Goal: Information Seeking & Learning: Check status

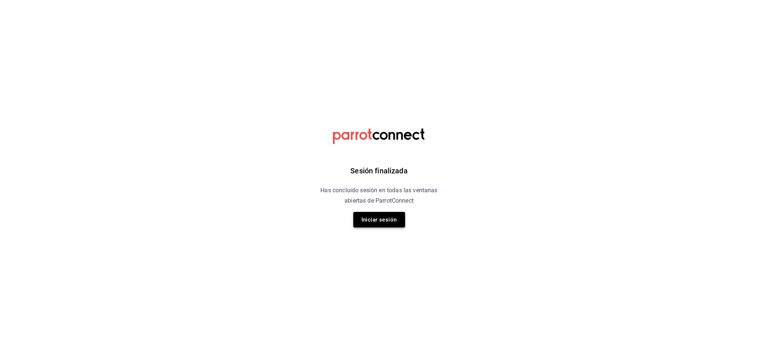
click at [371, 226] on button "Iniciar sesión" at bounding box center [379, 220] width 52 height 16
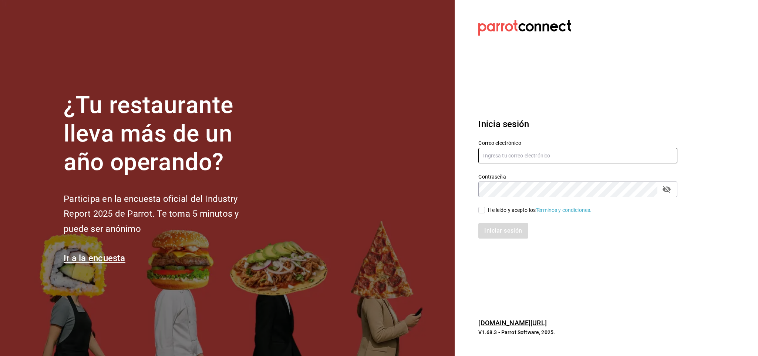
click at [515, 157] on input "text" at bounding box center [578, 156] width 199 height 16
type input "sommelier@koli.mx"
click at [486, 209] on span "He leído y acepto los Términos y condiciones." at bounding box center [538, 210] width 107 height 8
click at [485, 209] on input "He leído y acepto los Términos y condiciones." at bounding box center [482, 210] width 7 height 7
checkbox input "true"
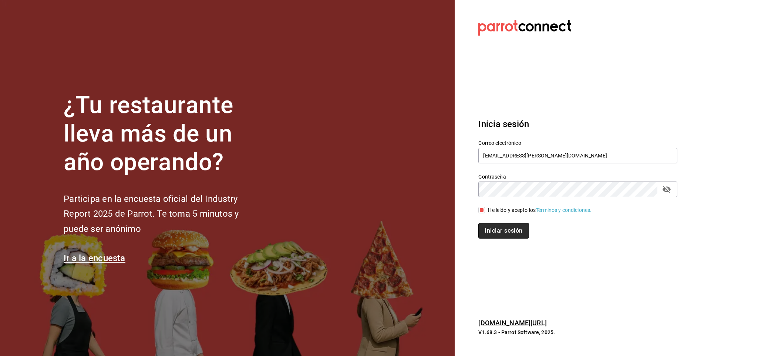
click at [483, 232] on button "Iniciar sesión" at bounding box center [504, 231] width 50 height 16
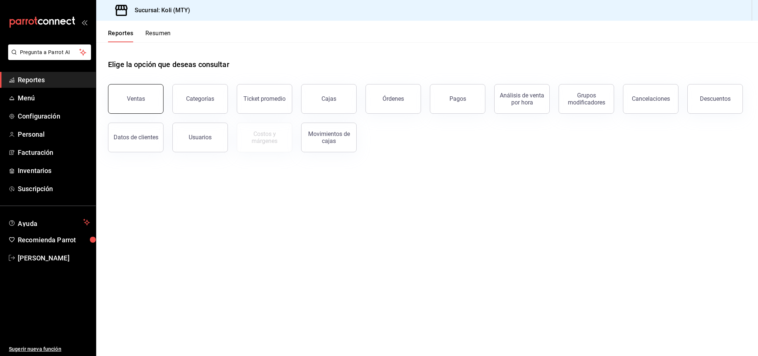
click at [149, 95] on button "Ventas" at bounding box center [136, 99] width 56 height 30
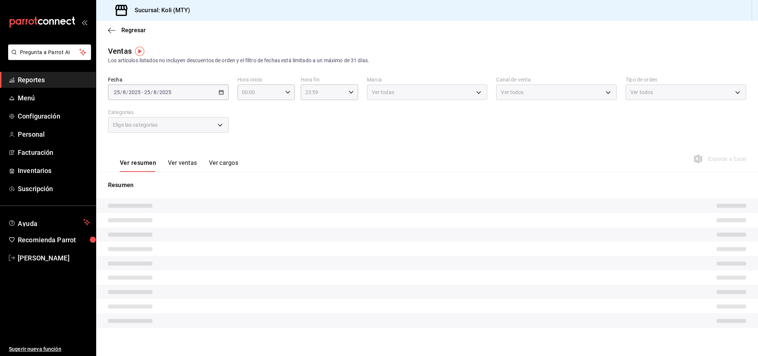
click at [217, 124] on body "Pregunta a Parrot AI Reportes Menú Configuración Personal Facturación Inventari…" at bounding box center [379, 178] width 758 height 356
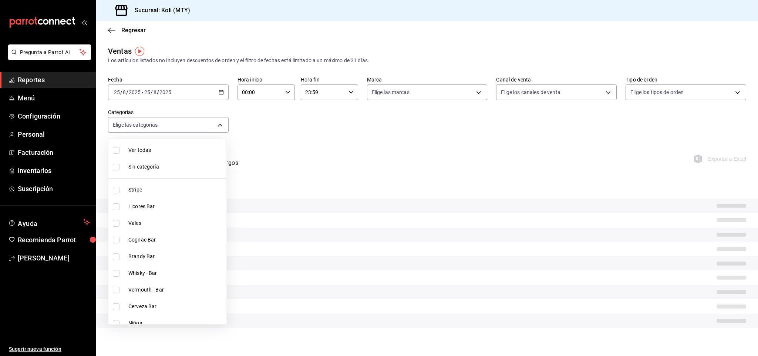
click at [219, 93] on div at bounding box center [379, 178] width 758 height 356
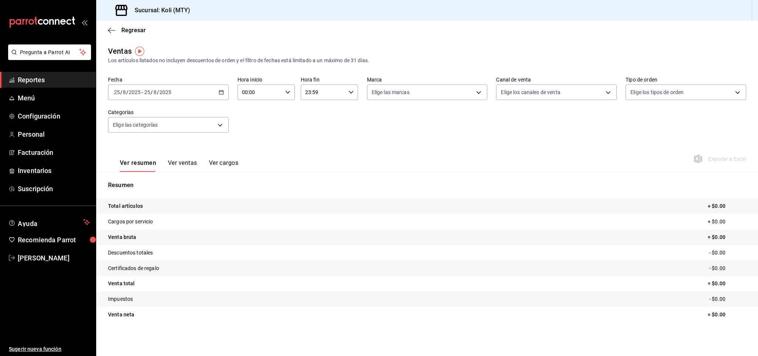
click at [219, 93] on icon "button" at bounding box center [221, 92] width 5 height 5
click at [135, 178] on span "Rango de fechas" at bounding box center [142, 181] width 57 height 8
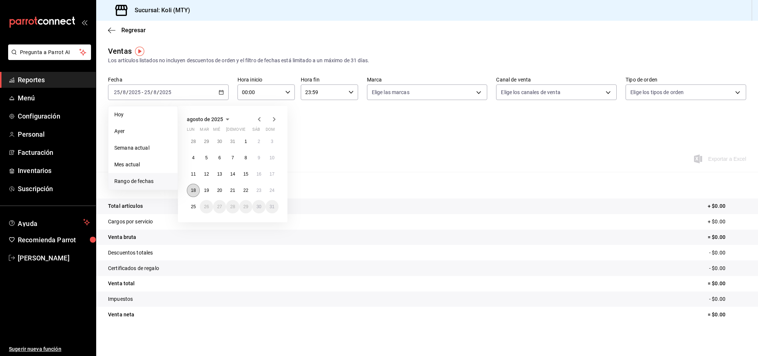
click at [198, 191] on button "18" at bounding box center [193, 190] width 13 height 13
drag, startPoint x: 198, startPoint y: 191, endPoint x: 254, endPoint y: 190, distance: 55.5
click at [254, 190] on div "28 29 30 31 1 2 3 4 5 6 7 8 9 10 11 12 13 14 15 16 17 18 19 20 21 22 23 24 25 2…" at bounding box center [233, 174] width 92 height 78
click at [254, 190] on button "23" at bounding box center [258, 190] width 13 height 13
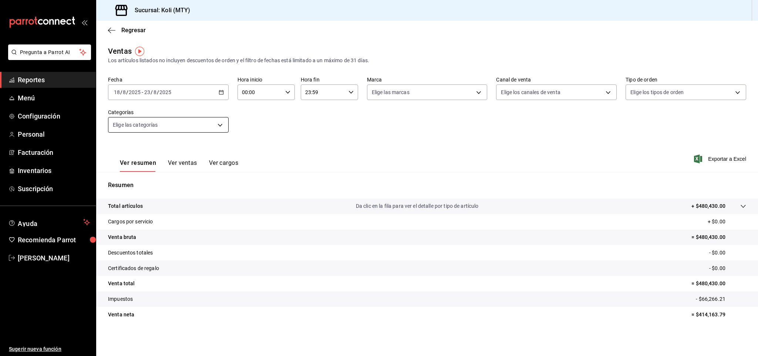
click at [217, 124] on body "Pregunta a Parrot AI Reportes Menú Configuración Personal Facturación Inventari…" at bounding box center [379, 178] width 758 height 356
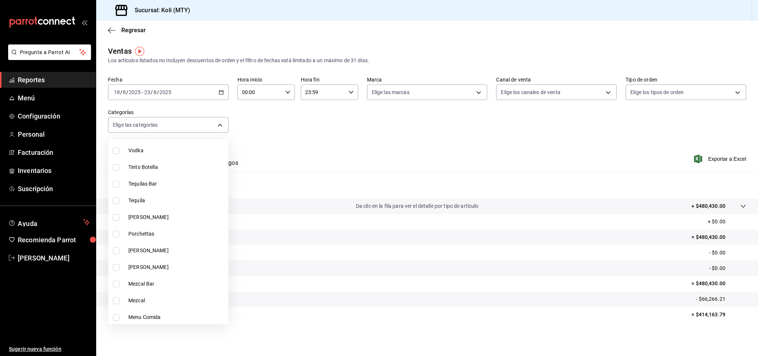
scroll to position [381, 0]
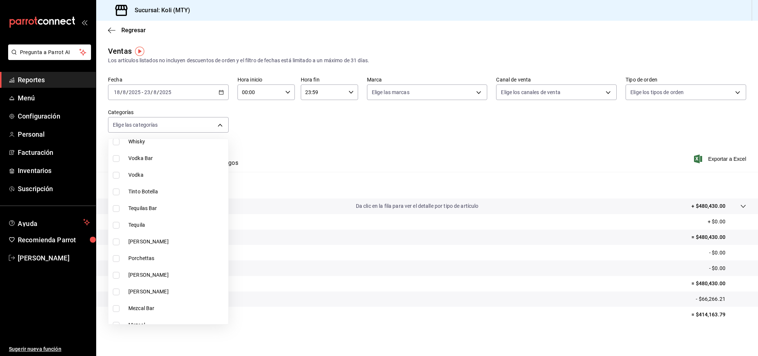
click at [156, 195] on span "Tinto Botella" at bounding box center [176, 192] width 97 height 8
type input "3ea53f83-a0f4-4668-a2f4-a2edb9ddd817"
checkbox input "true"
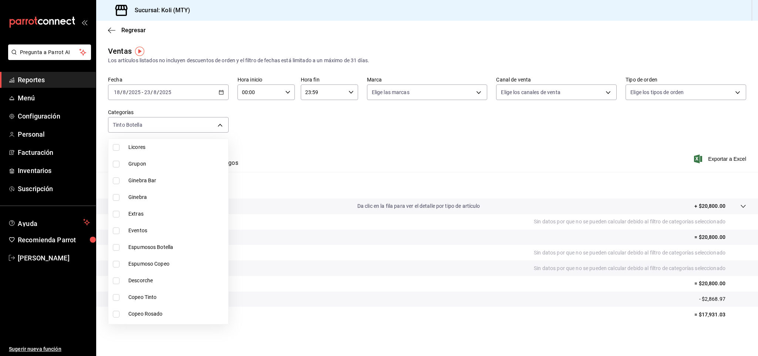
scroll to position [630, 0]
click at [180, 247] on li "Espumosos Botella" at bounding box center [168, 243] width 120 height 17
type input "3ea53f83-a0f4-4668-a2f4-a2edb9ddd817,87e0ea4d-f038-4fe6-bbee-e7ade81965a8"
checkbox input "true"
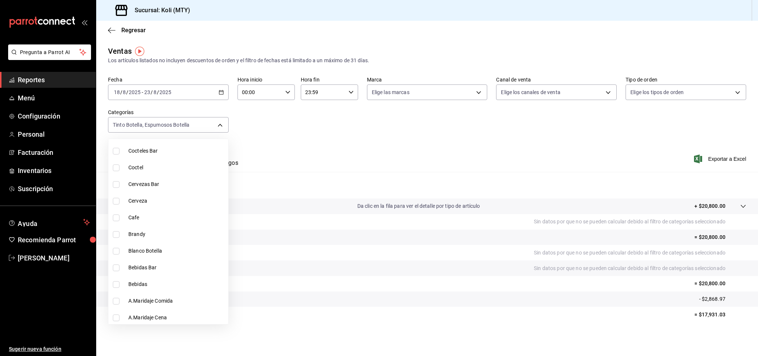
click at [171, 257] on li "Blanco Botella" at bounding box center [168, 250] width 120 height 17
type input "3ea53f83-a0f4-4668-a2f4-a2edb9ddd817,87e0ea4d-f038-4fe6-bbee-e7ade81965a8,6121d…"
checkbox input "true"
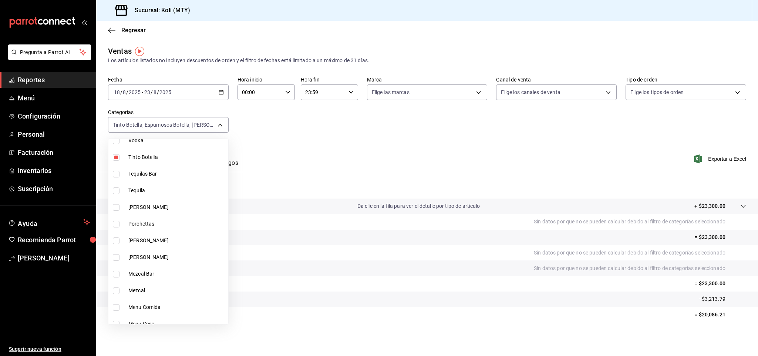
click at [179, 209] on span "[PERSON_NAME]" at bounding box center [176, 207] width 97 height 8
type input "3ea53f83-a0f4-4668-a2f4-a2edb9ddd817,87e0ea4d-f038-4fe6-bbee-e7ade81965a8,6121d…"
checkbox input "true"
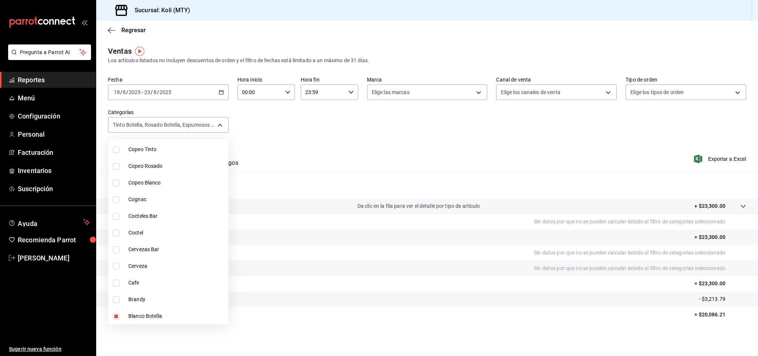
scroll to position [763, 0]
click at [320, 120] on div at bounding box center [379, 178] width 758 height 356
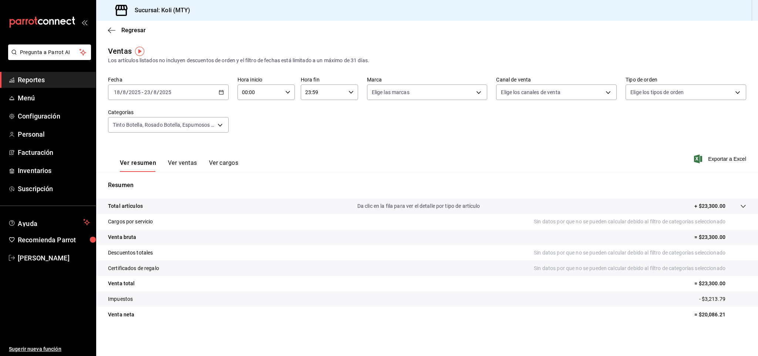
click at [183, 172] on div "Resumen Total artículos Da clic en la fila para ver el detalle por tipo de artí…" at bounding box center [427, 251] width 662 height 159
click at [183, 167] on button "Ver ventas" at bounding box center [182, 165] width 29 height 13
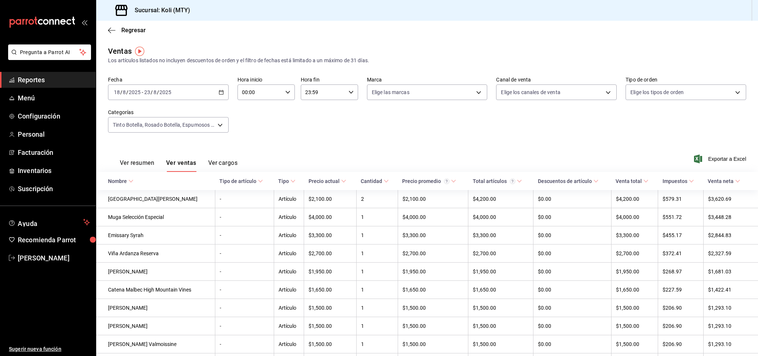
click at [138, 164] on button "Ver resumen" at bounding box center [137, 165] width 34 height 13
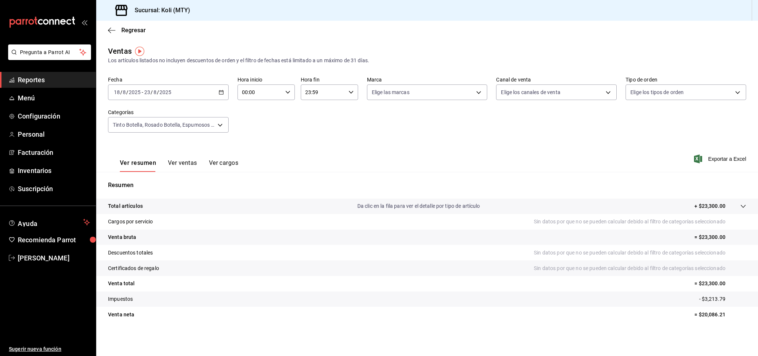
click at [188, 167] on button "Ver ventas" at bounding box center [182, 165] width 29 height 13
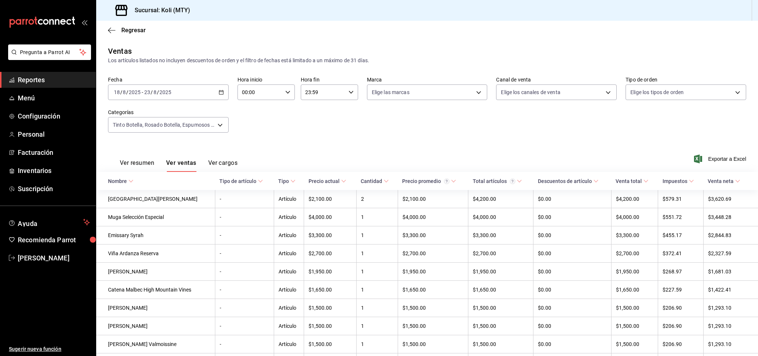
scroll to position [46, 0]
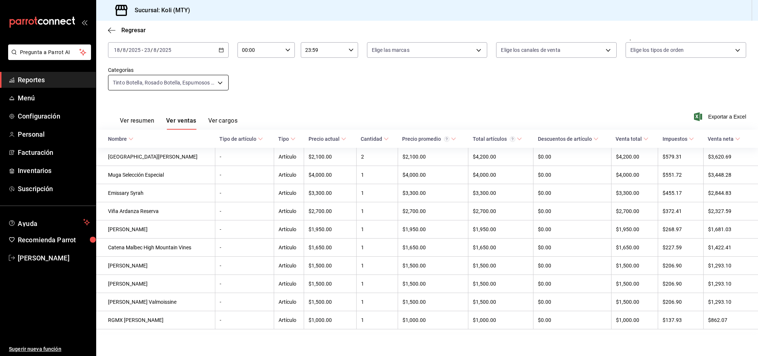
click at [214, 80] on body "Pregunta a Parrot AI Reportes Menú Configuración Personal Facturación Inventari…" at bounding box center [379, 178] width 758 height 356
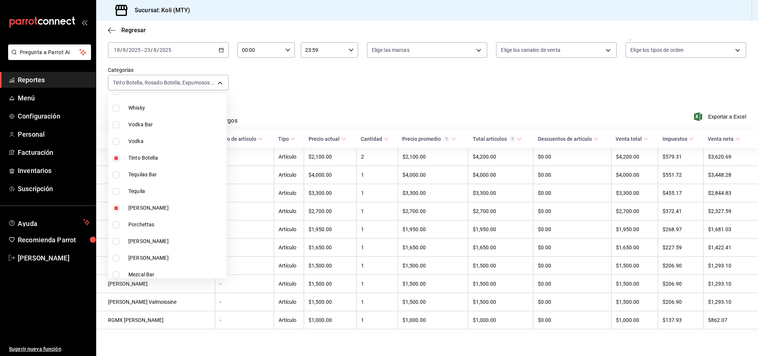
scroll to position [372, 0]
click at [154, 156] on span "Tinto Botella" at bounding box center [175, 155] width 95 height 8
type input "87e0ea4d-f038-4fe6-bbee-e7ade81965a8,6121d055-73fa-45b4-9359-68551bf548f4,0af6a…"
checkbox input "false"
click at [150, 158] on span "Tinto Botella" at bounding box center [175, 155] width 95 height 8
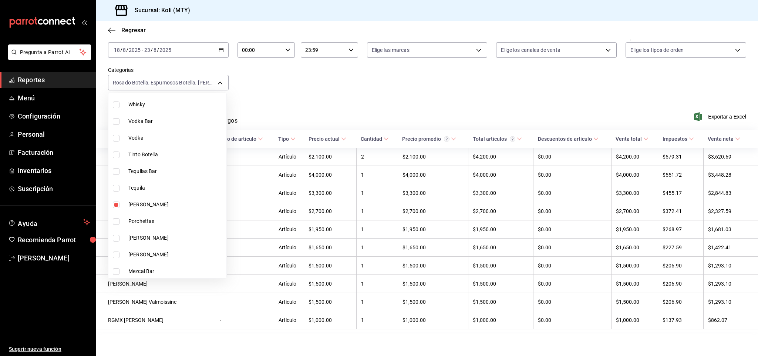
type input "87e0ea4d-f038-4fe6-bbee-e7ade81965a8,6121d055-73fa-45b4-9359-68551bf548f4,0af6a…"
checkbox input "true"
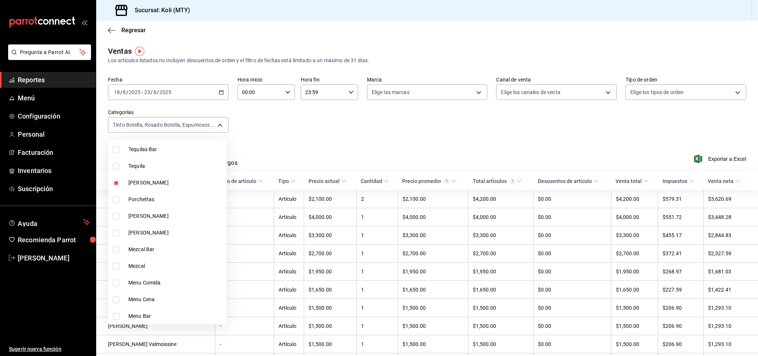
scroll to position [416, 0]
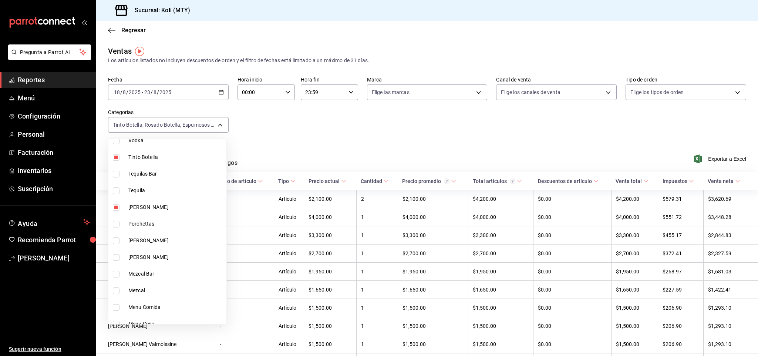
click at [159, 161] on li "Tinto Botella" at bounding box center [167, 157] width 118 height 17
type input "87e0ea4d-f038-4fe6-bbee-e7ade81965a8,6121d055-73fa-45b4-9359-68551bf548f4,0af6a…"
checkbox input "false"
click at [161, 205] on span "[PERSON_NAME]" at bounding box center [175, 207] width 95 height 8
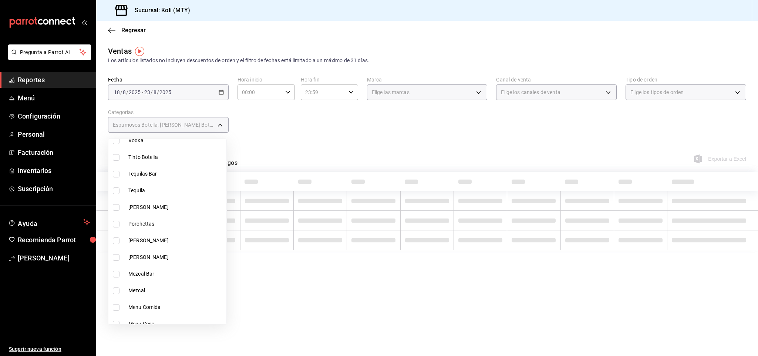
type input "87e0ea4d-f038-4fe6-bbee-e7ade81965a8,6121d055-73fa-45b4-9359-68551bf548f4"
checkbox input "false"
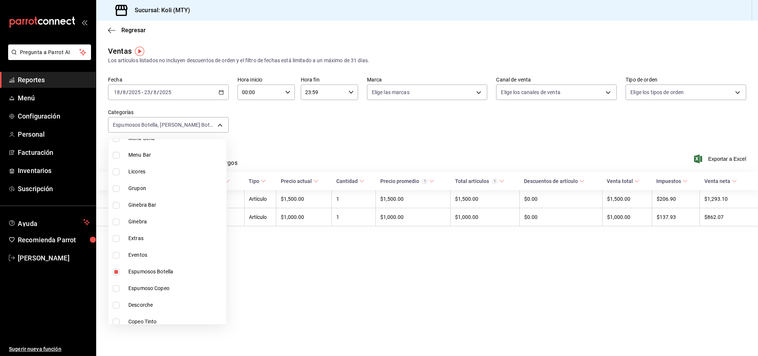
scroll to position [639, 0]
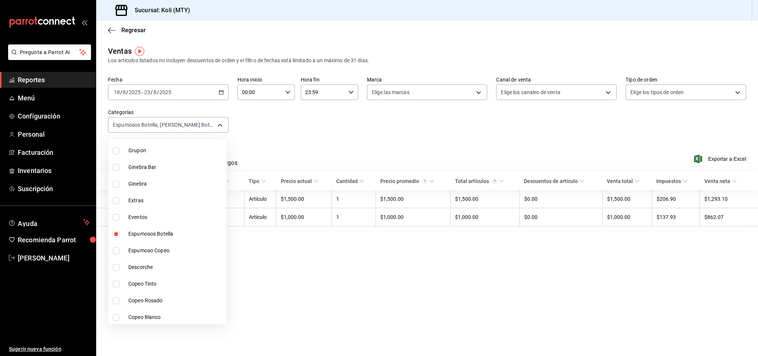
click at [177, 234] on span "Espumosos Botella" at bounding box center [175, 234] width 95 height 8
type input "6121d055-73fa-45b4-9359-68551bf548f4"
checkbox input "false"
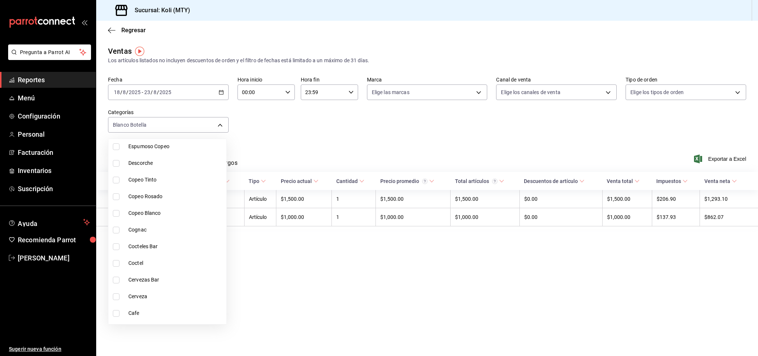
scroll to position [838, 0]
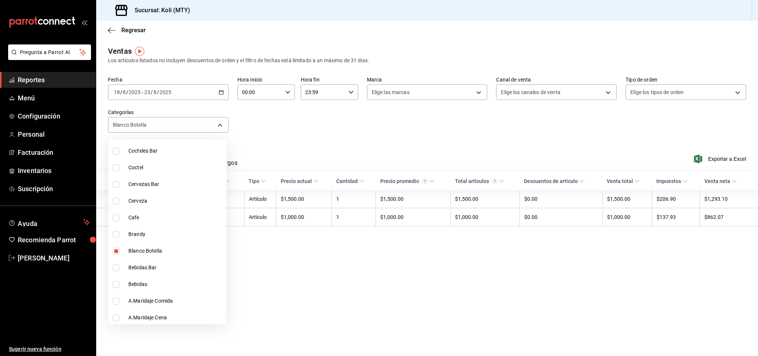
click at [156, 256] on li "Blanco Botella" at bounding box center [167, 250] width 118 height 17
checkbox input "false"
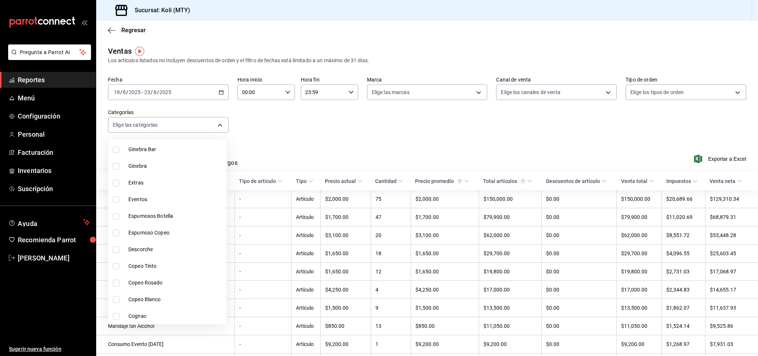
scroll to position [663, 0]
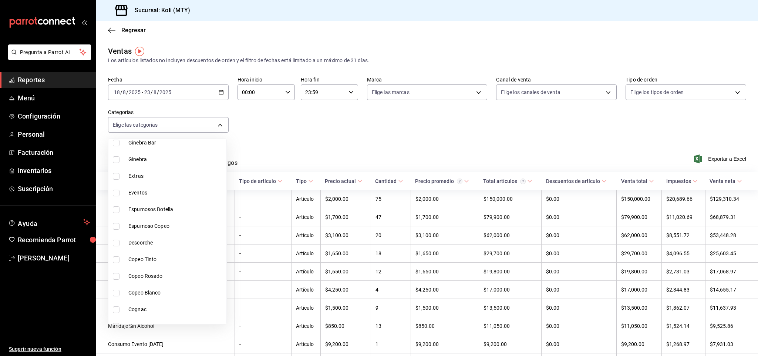
click at [168, 229] on li "Espumoso Copeo" at bounding box center [167, 226] width 118 height 17
type input "03315356-1732-464b-bd16-0f2595326148"
checkbox input "true"
click at [167, 268] on li "Copeo Rosado" at bounding box center [167, 276] width 118 height 17
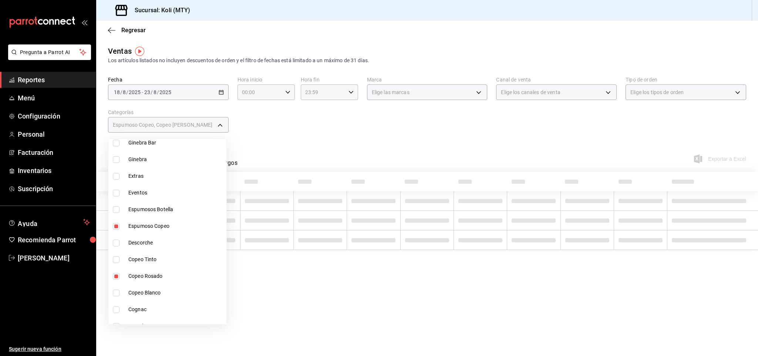
type input "03315356-1732-464b-bd16-0f2595326148,42345f10-d0bb-4fbf-9af0-341433537c79"
checkbox input "true"
click at [155, 289] on span "Copeo Blanco" at bounding box center [175, 293] width 95 height 8
click at [149, 262] on span "Copeo Tinto" at bounding box center [175, 259] width 95 height 8
type input "03315356-1732-464b-bd16-0f2595326148,42345f10-d0bb-4fbf-9af0-341433537c79,b0a94…"
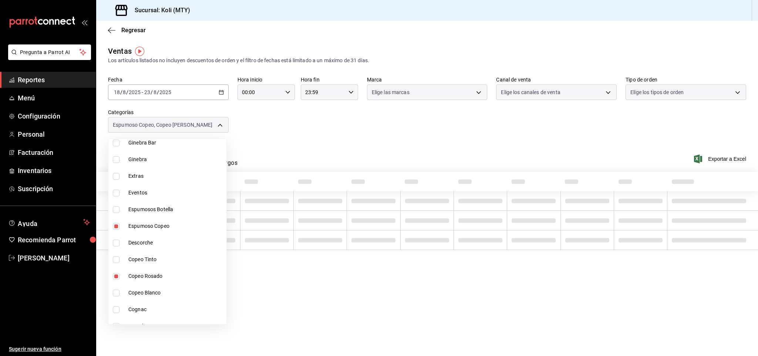
checkbox input "true"
click at [307, 150] on div at bounding box center [379, 178] width 758 height 356
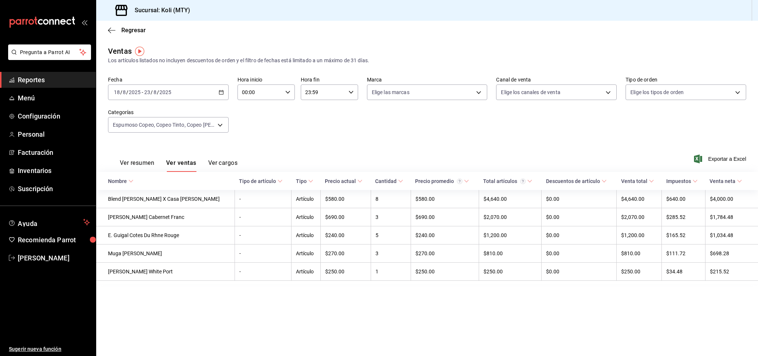
click at [147, 161] on button "Ver resumen" at bounding box center [137, 165] width 34 height 13
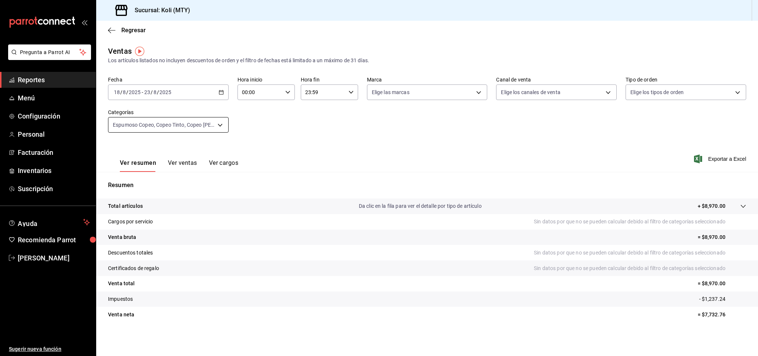
click at [224, 123] on body "Pregunta a Parrot AI Reportes Menú Configuración Personal Facturación Inventari…" at bounding box center [379, 178] width 758 height 356
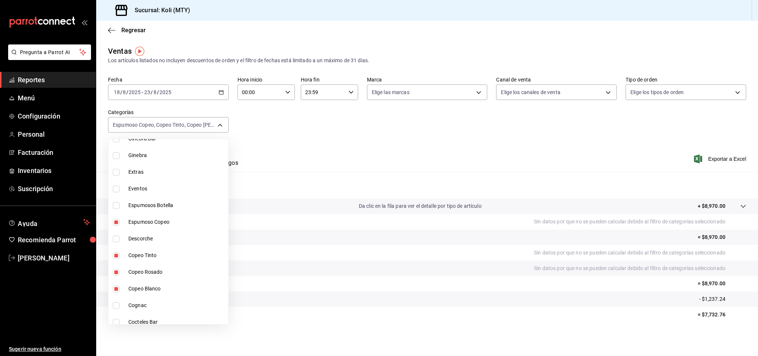
scroll to position [681, 0]
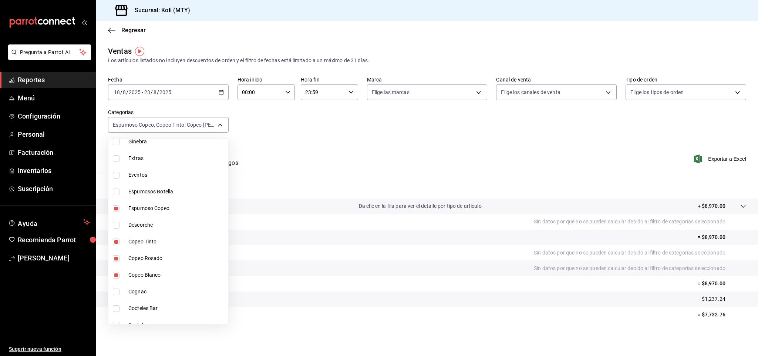
click at [166, 212] on li "Espumoso Copeo" at bounding box center [168, 208] width 120 height 17
type input "42345f10-d0bb-4fbf-9af0-341433537c79,b0a94ae6-dfb4-48ef-84c7-094352d41c7b,5d7af…"
checkbox input "false"
click at [152, 240] on span "Copeo Tinto" at bounding box center [176, 242] width 97 height 8
click at [149, 259] on span "Copeo Rosado" at bounding box center [176, 258] width 97 height 8
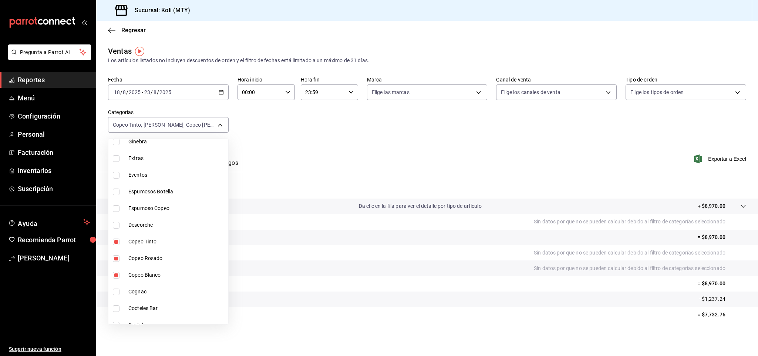
click at [149, 271] on span "Copeo Blanco" at bounding box center [176, 275] width 97 height 8
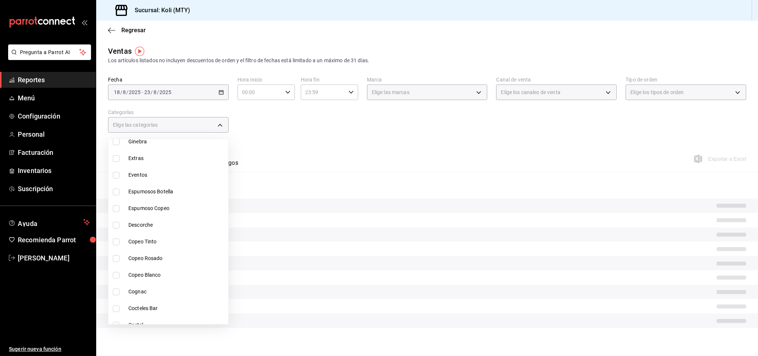
checkbox input "false"
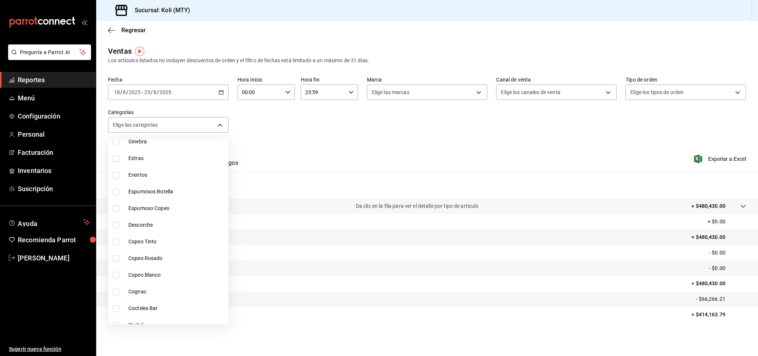
drag, startPoint x: 140, startPoint y: 215, endPoint x: 222, endPoint y: -36, distance: 264.0
click at [222, 0] on html "Pregunta a Parrot AI Reportes Menú Configuración Personal Facturación Inventari…" at bounding box center [379, 178] width 758 height 356
click at [144, 228] on span "Descorche" at bounding box center [176, 225] width 97 height 8
type input "74ba4a50-857d-4460-9f38-d0eb4a2ab6c3"
checkbox input "true"
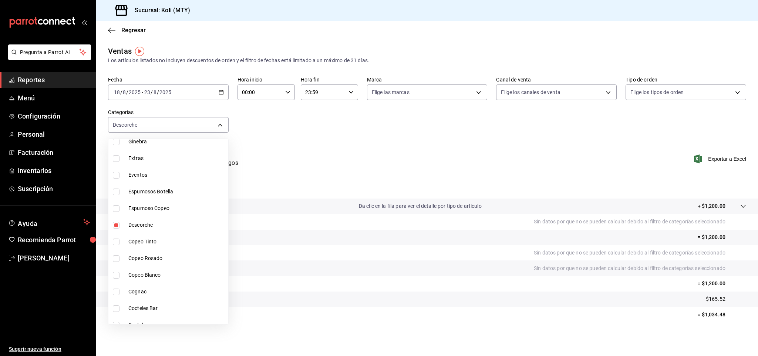
click at [325, 130] on div at bounding box center [379, 178] width 758 height 356
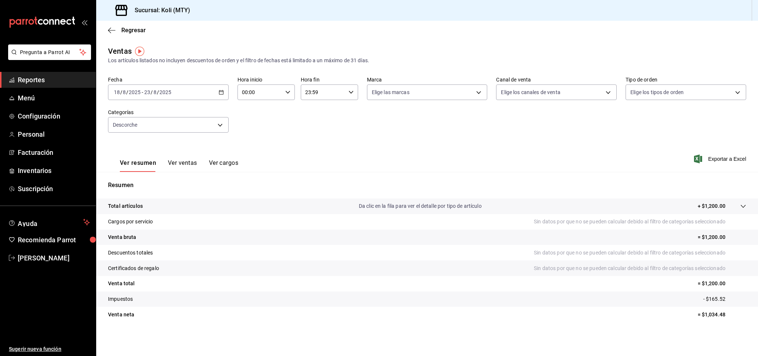
click at [175, 168] on button "Ver ventas" at bounding box center [182, 165] width 29 height 13
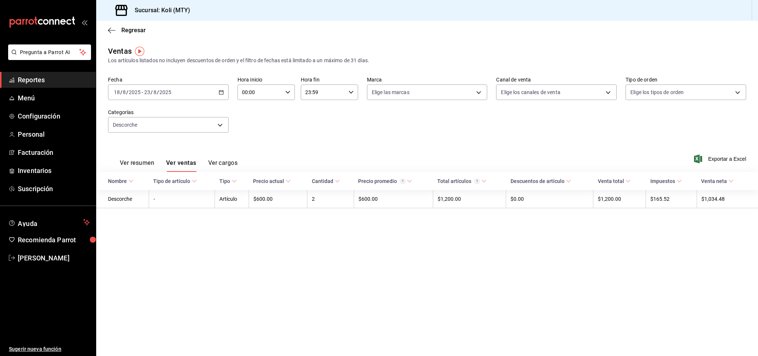
click at [129, 165] on button "Ver resumen" at bounding box center [137, 165] width 34 height 13
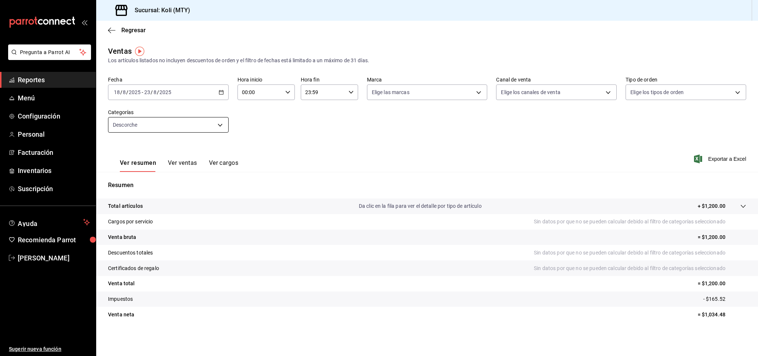
click at [215, 128] on body "Pregunta a Parrot AI Reportes Menú Configuración Personal Facturación Inventari…" at bounding box center [379, 178] width 758 height 356
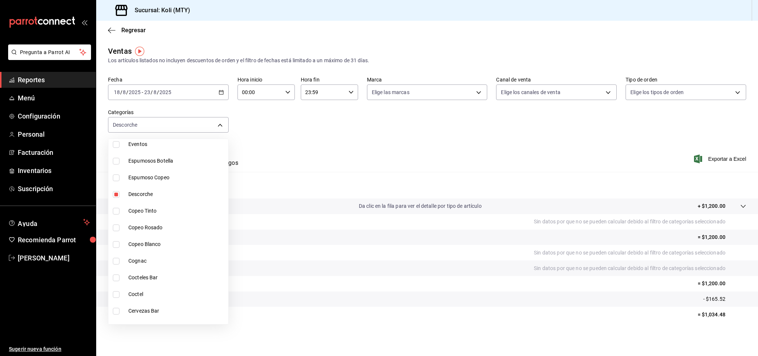
scroll to position [708, 0]
click at [152, 199] on span "Descorche" at bounding box center [176, 198] width 97 height 8
checkbox input "false"
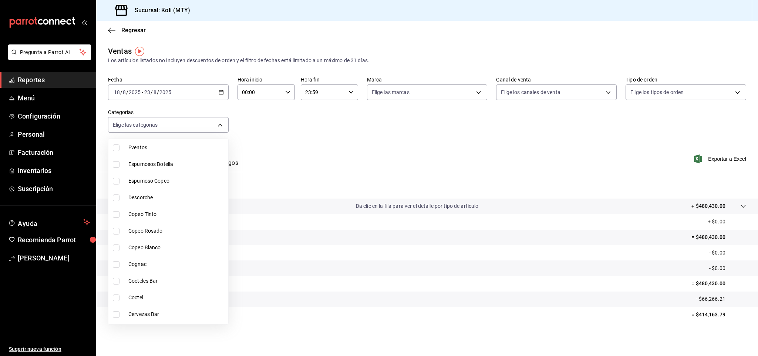
scroll to position [838, 0]
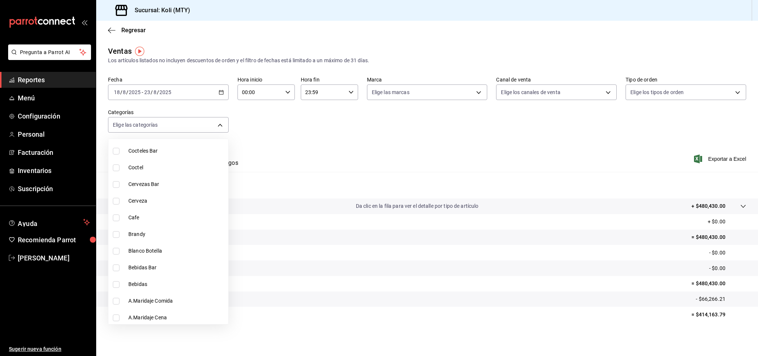
click at [160, 155] on li "Cocteles Bar" at bounding box center [168, 150] width 120 height 17
click at [143, 173] on li "Coctel" at bounding box center [168, 167] width 120 height 17
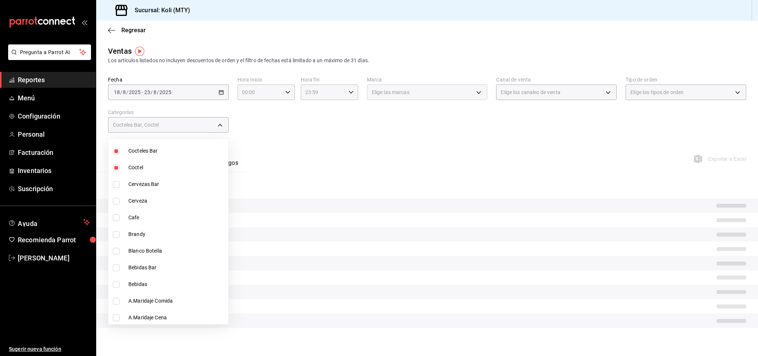
type input "e4559d8c-4d65-4bfc-80fb-51f2adc93e81,4af27e56-8a66-492f-877c-8b8a58c7a15f"
checkbox input "true"
click at [359, 132] on div at bounding box center [379, 178] width 758 height 356
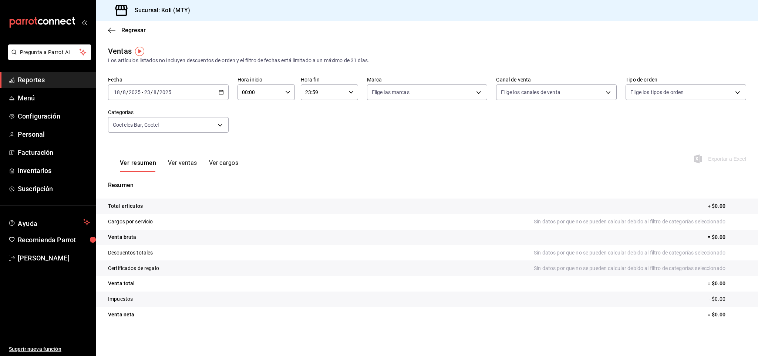
click at [188, 163] on button "Ver ventas" at bounding box center [182, 165] width 29 height 13
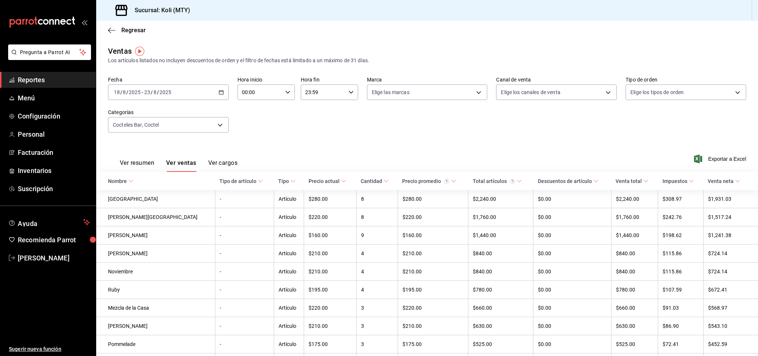
click at [138, 162] on button "Ver resumen" at bounding box center [137, 165] width 34 height 13
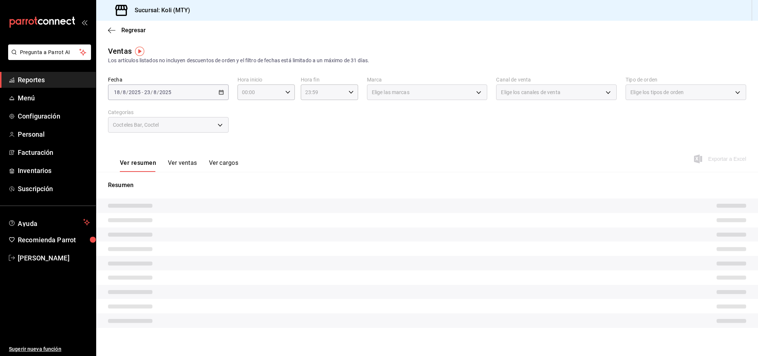
click at [138, 162] on button "Ver resumen" at bounding box center [138, 165] width 36 height 13
click at [182, 161] on button "Ver ventas" at bounding box center [182, 165] width 29 height 13
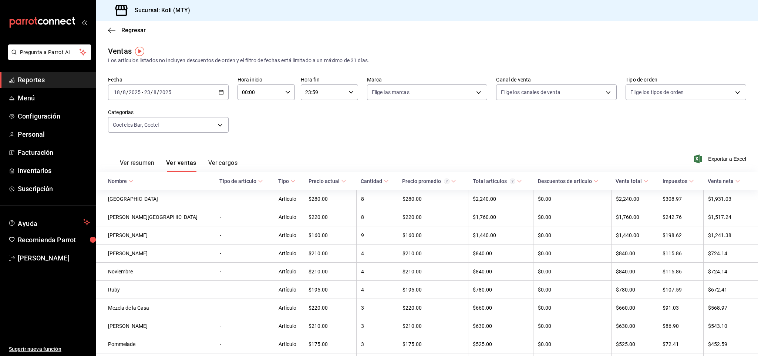
click at [136, 164] on button "Ver resumen" at bounding box center [137, 165] width 34 height 13
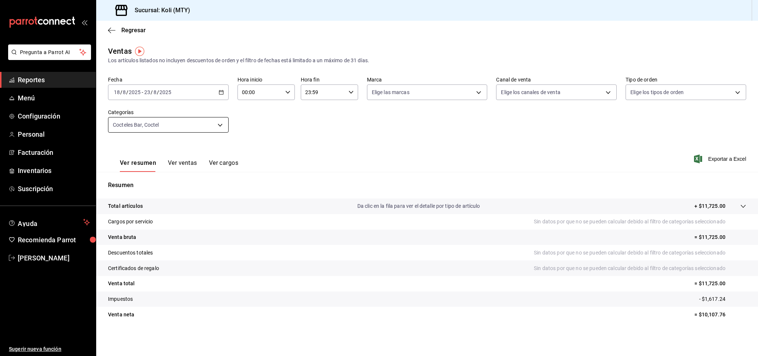
click at [221, 127] on body "Pregunta a Parrot AI Reportes Menú Configuración Personal Facturación Inventari…" at bounding box center [379, 178] width 758 height 356
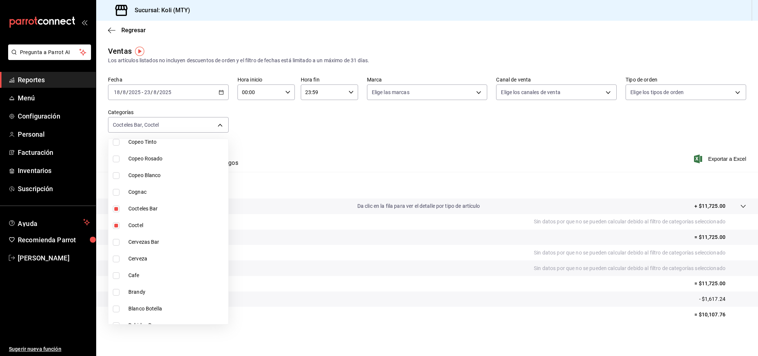
scroll to position [784, 0]
click at [164, 210] on li "Cocteles Bar" at bounding box center [168, 205] width 120 height 17
click at [148, 218] on span "Coctel" at bounding box center [176, 222] width 97 height 8
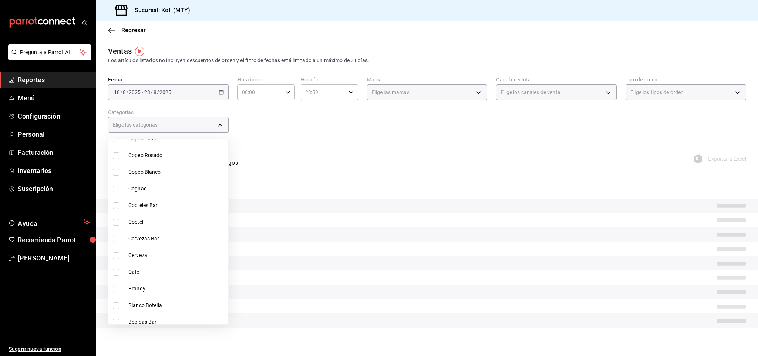
checkbox input "false"
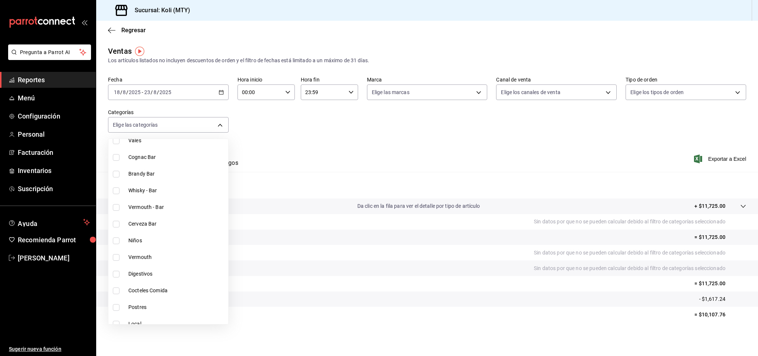
scroll to position [79, 0]
click at [171, 208] on span "Vermouth - Bar" at bounding box center [176, 211] width 97 height 8
type input "889c4458-25cd-4d17-857b-4bd1ddce4858"
checkbox input "true"
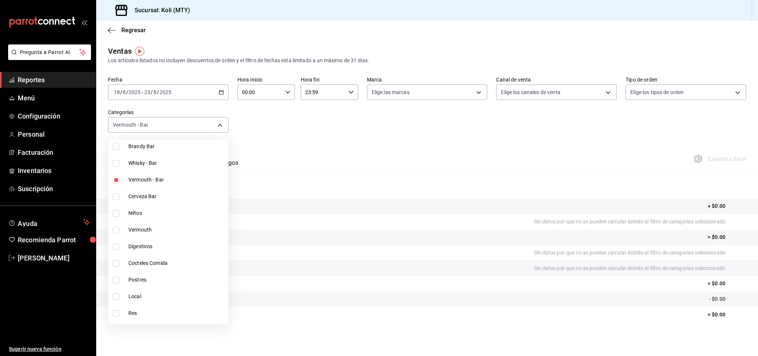
scroll to position [117, 0]
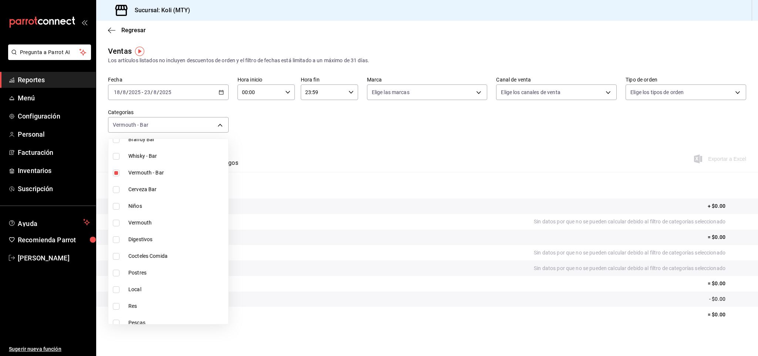
click at [150, 227] on li "Vermouth" at bounding box center [168, 222] width 120 height 17
type input "889c4458-25cd-4d17-857b-4bd1ddce4858,377d9b1f-13d3-4306-b03a-de078f7803fa"
checkbox input "true"
click at [150, 227] on li "Vermouth" at bounding box center [168, 222] width 120 height 17
type input "889c4458-25cd-4d17-857b-4bd1ddce4858"
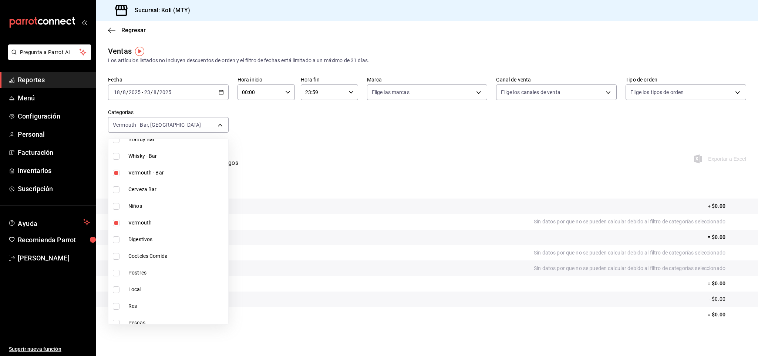
checkbox input "false"
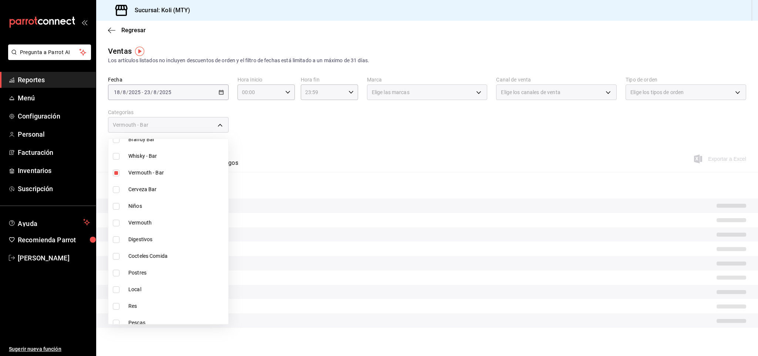
click at [155, 175] on span "Vermouth - Bar" at bounding box center [176, 173] width 97 height 8
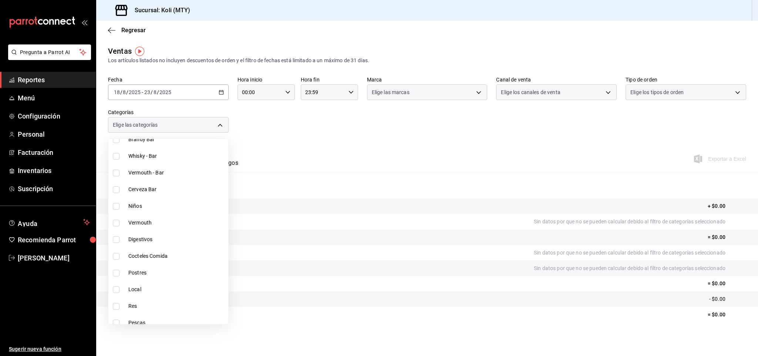
checkbox input "false"
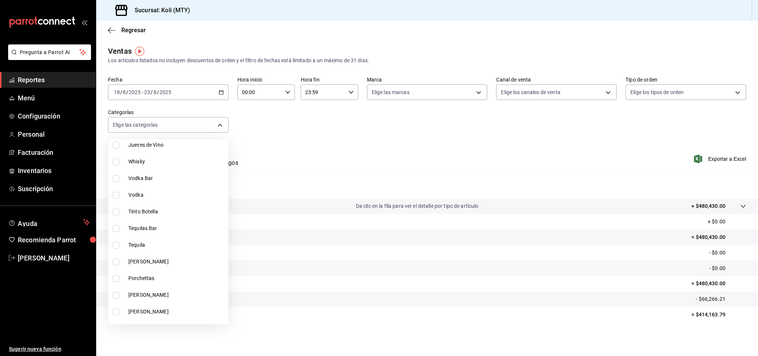
scroll to position [838, 0]
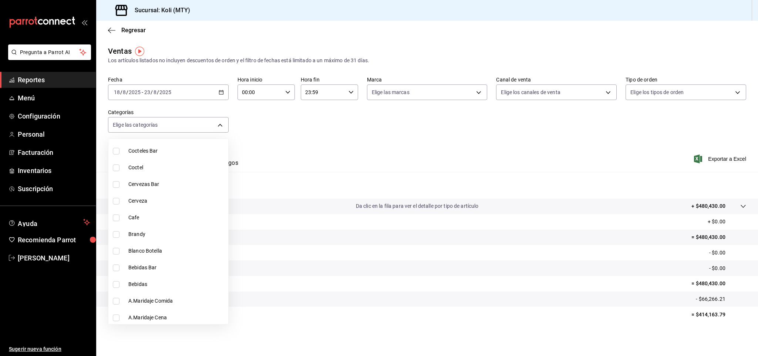
click at [151, 231] on span "Brandy" at bounding box center [176, 234] width 97 height 8
type input "c0ca5822-4a01-4451-9cd0-1a67a2bb7b2a"
checkbox input "true"
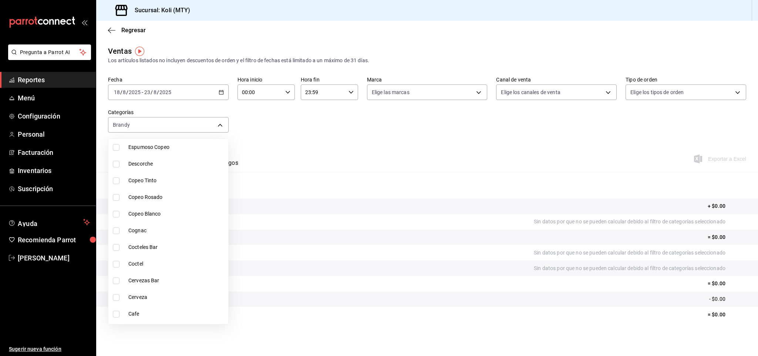
scroll to position [736, 0]
click at [160, 240] on li "Cognac" at bounding box center [168, 236] width 120 height 17
type input "c0ca5822-4a01-4451-9cd0-1a67a2bb7b2a,dab61f6e-037e-4034-8e3f-3d446f5981f7"
checkbox input "true"
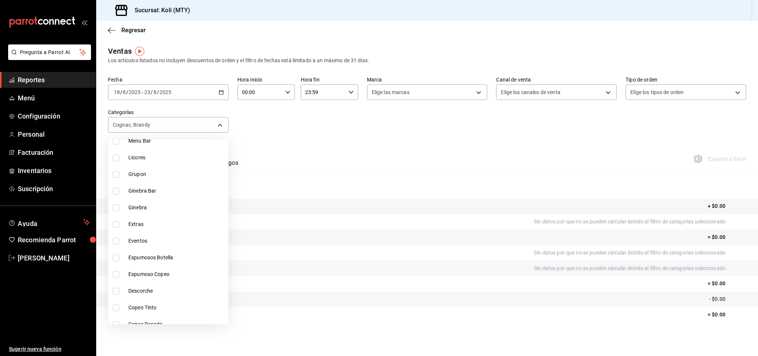
click at [175, 210] on span "Ginebra" at bounding box center [176, 208] width 97 height 8
click at [164, 194] on span "Ginebra Bar" at bounding box center [176, 191] width 97 height 8
type input "c0ca5822-4a01-4451-9cd0-1a67a2bb7b2a,dab61f6e-037e-4034-8e3f-3d446f5981f7,7dd77…"
checkbox input "true"
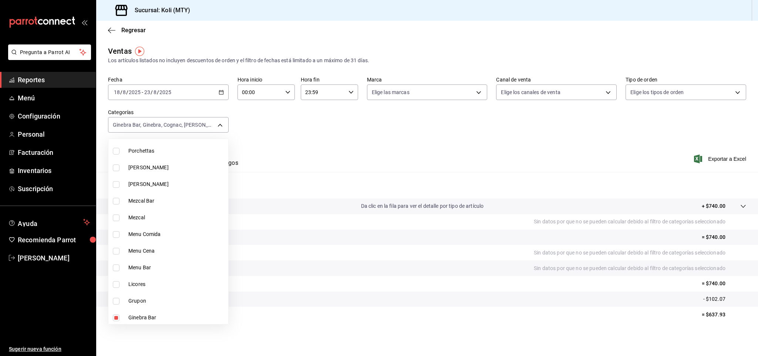
scroll to position [484, 0]
click at [150, 284] on span "Licores" at bounding box center [176, 288] width 97 height 8
type input "c0ca5822-4a01-4451-9cd0-1a67a2bb7b2a,dab61f6e-037e-4034-8e3f-3d446f5981f7,7dd77…"
checkbox input "true"
click at [149, 224] on span "Mezcal" at bounding box center [176, 222] width 97 height 8
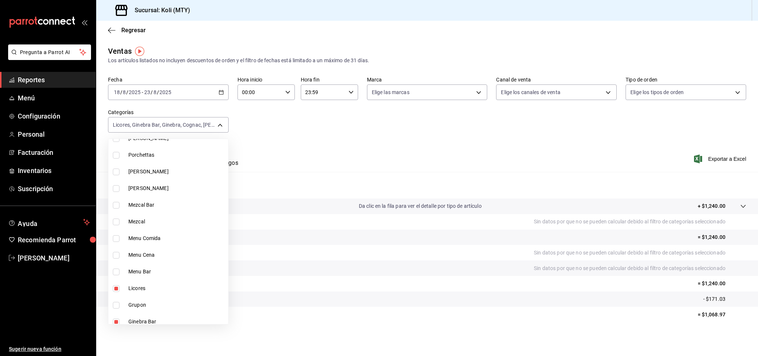
type input "c0ca5822-4a01-4451-9cd0-1a67a2bb7b2a,dab61f6e-037e-4034-8e3f-3d446f5981f7,7dd77…"
checkbox input "true"
click at [148, 204] on span "Mezcal Bar" at bounding box center [176, 205] width 97 height 8
click at [135, 185] on span "[PERSON_NAME]" at bounding box center [176, 188] width 97 height 8
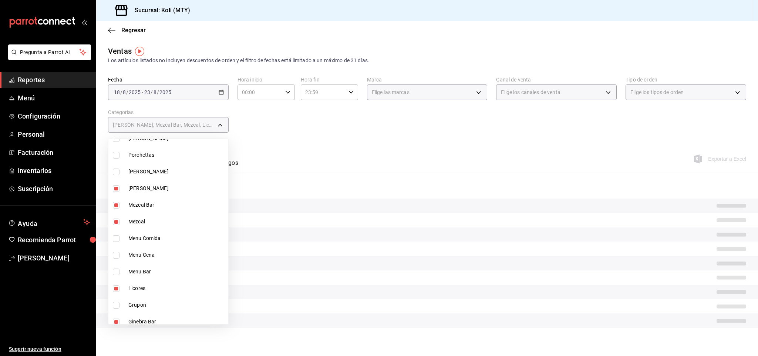
type input "c0ca5822-4a01-4451-9cd0-1a67a2bb7b2a,dab61f6e-037e-4034-8e3f-3d446f5981f7,7dd77…"
checkbox input "true"
click at [140, 170] on span "[PERSON_NAME]" at bounding box center [176, 172] width 97 height 8
type input "c0ca5822-4a01-4451-9cd0-1a67a2bb7b2a,dab61f6e-037e-4034-8e3f-3d446f5981f7,7dd77…"
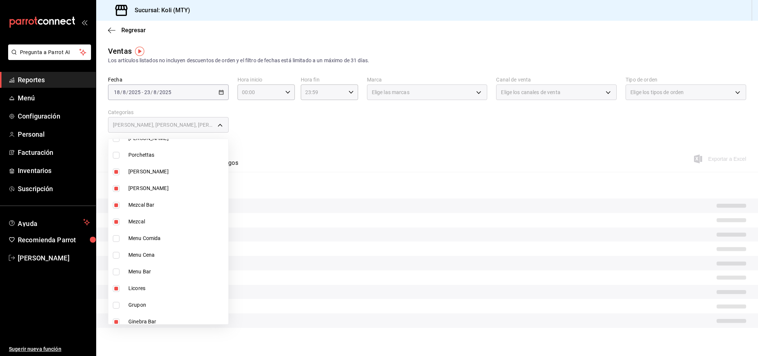
checkbox input "true"
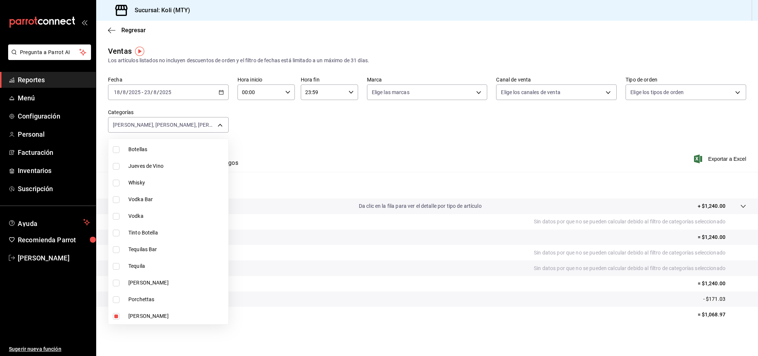
scroll to position [330, 0]
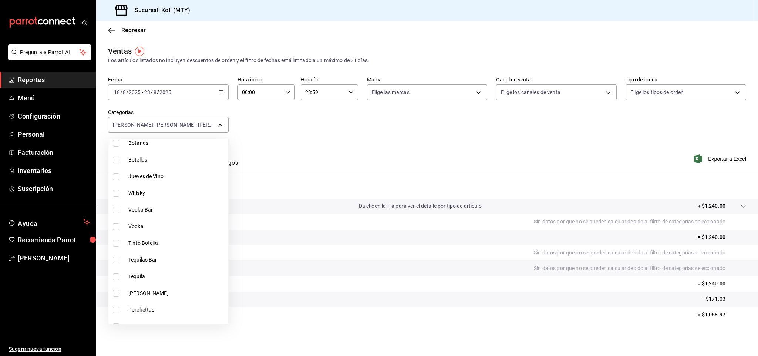
click at [139, 281] on li "Tequila" at bounding box center [168, 276] width 120 height 17
click at [142, 257] on span "Tequilas Bar" at bounding box center [176, 260] width 97 height 8
type input "c0ca5822-4a01-4451-9cd0-1a67a2bb7b2a,dab61f6e-037e-4034-8e3f-3d446f5981f7,7dd77…"
checkbox input "true"
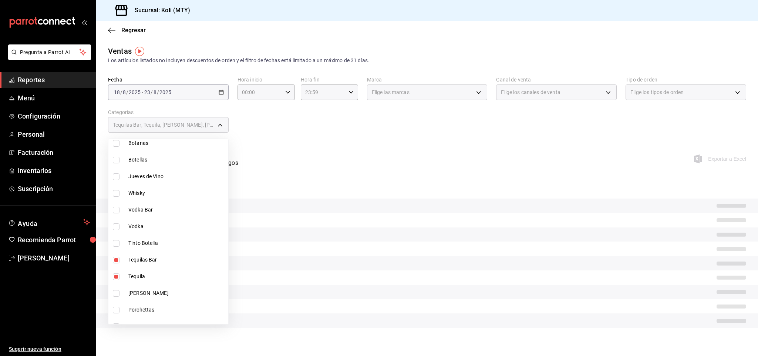
click at [142, 222] on span "Vodka" at bounding box center [176, 226] width 97 height 8
click at [141, 210] on span "Vodka Bar" at bounding box center [176, 210] width 97 height 8
click at [141, 197] on li "Whisky" at bounding box center [168, 193] width 120 height 17
type input "c0ca5822-4a01-4451-9cd0-1a67a2bb7b2a,dab61f6e-037e-4034-8e3f-3d446f5981f7,7dd77…"
checkbox input "true"
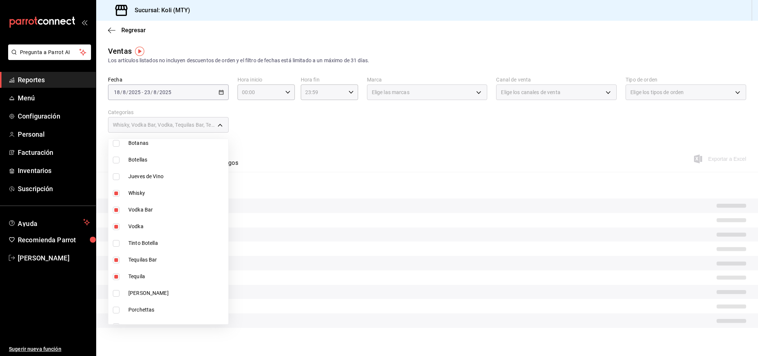
checkbox input "true"
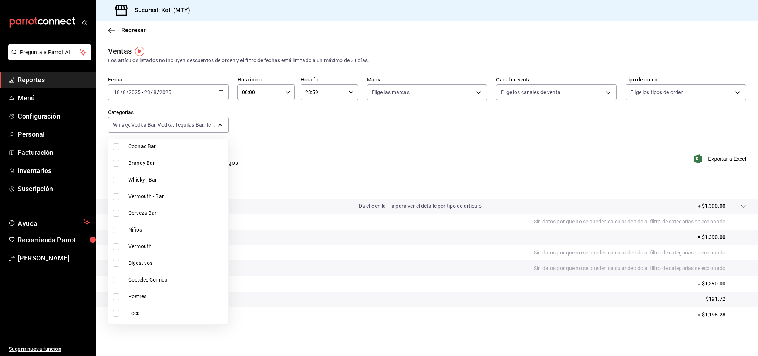
scroll to position [82, 0]
click at [159, 279] on li "Digestivos" at bounding box center [168, 274] width 120 height 17
type input "c0ca5822-4a01-4451-9cd0-1a67a2bb7b2a,dab61f6e-037e-4034-8e3f-3d446f5981f7,7dd77…"
checkbox input "true"
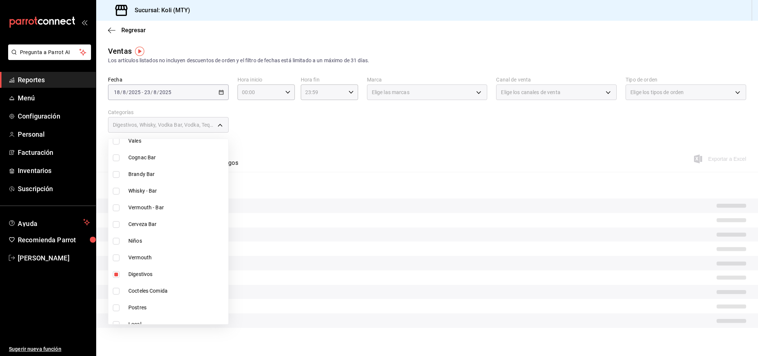
click at [157, 194] on span "Whisky - Bar" at bounding box center [176, 191] width 97 height 8
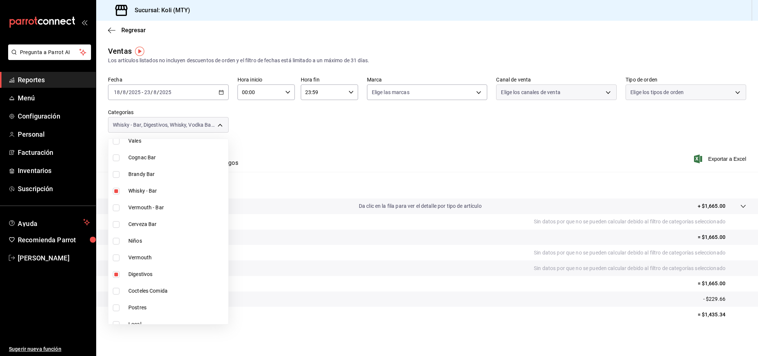
type input "c0ca5822-4a01-4451-9cd0-1a67a2bb7b2a,dab61f6e-037e-4034-8e3f-3d446f5981f7,7dd77…"
checkbox input "true"
click at [150, 174] on span "Brandy Bar" at bounding box center [176, 174] width 97 height 8
click at [149, 154] on span "Cognac Bar" at bounding box center [176, 158] width 97 height 8
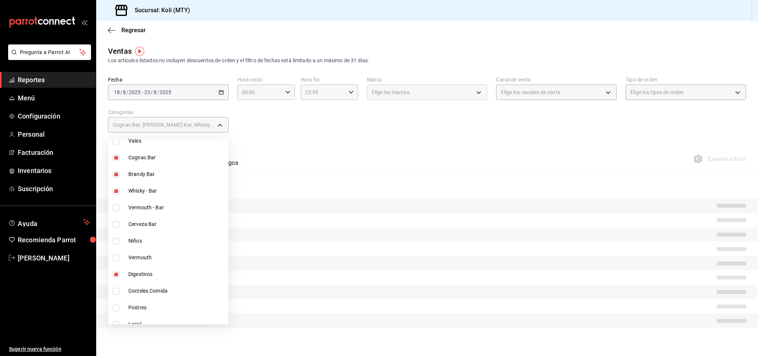
type input "c0ca5822-4a01-4451-9cd0-1a67a2bb7b2a,dab61f6e-037e-4034-8e3f-3d446f5981f7,7dd77…"
checkbox input "true"
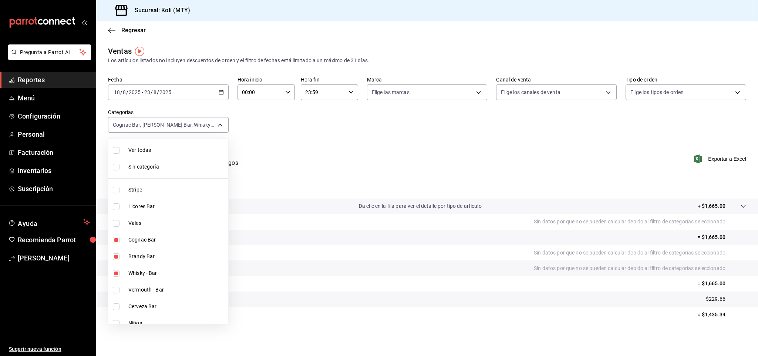
click at [342, 142] on div at bounding box center [379, 178] width 758 height 356
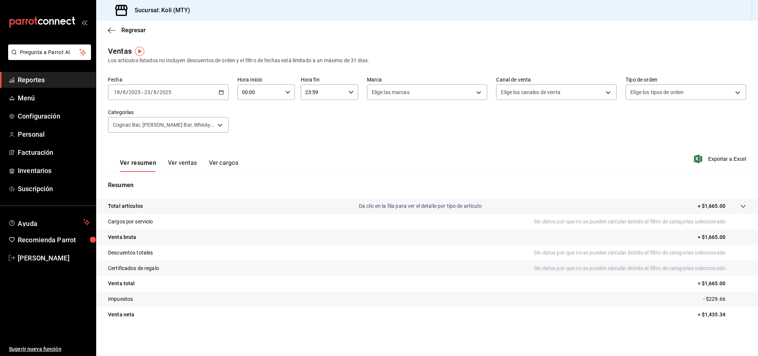
click at [184, 167] on button "Ver ventas" at bounding box center [182, 165] width 29 height 13
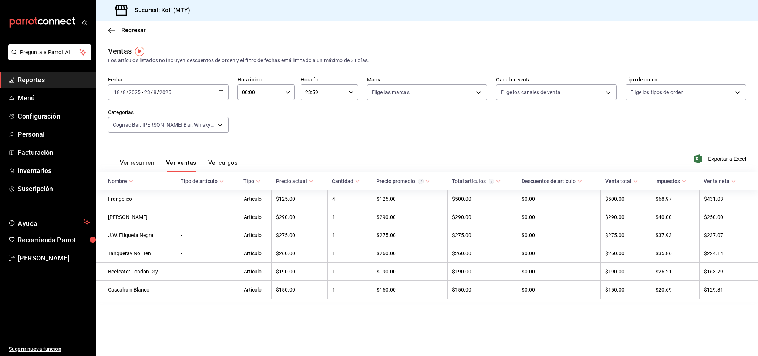
click at [143, 166] on button "Ver resumen" at bounding box center [137, 165] width 34 height 13
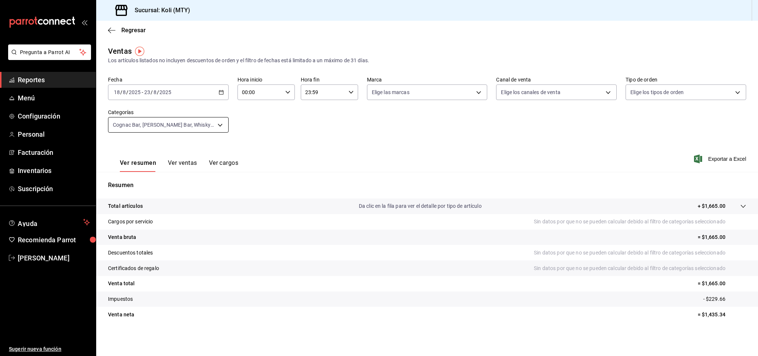
click at [215, 123] on body "Pregunta a Parrot AI Reportes Menú Configuración Personal Facturación Inventari…" at bounding box center [379, 178] width 758 height 356
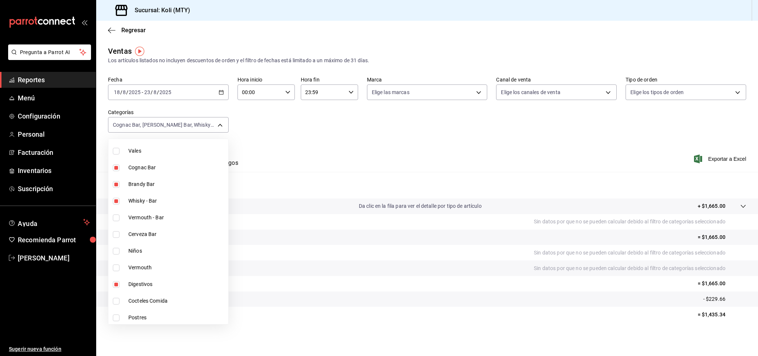
scroll to position [76, 0]
click at [166, 169] on li "Cognac Bar" at bounding box center [168, 163] width 120 height 17
click at [155, 188] on li "Brandy Bar" at bounding box center [168, 180] width 120 height 17
click at [154, 197] on span "Whisky - Bar" at bounding box center [176, 197] width 97 height 8
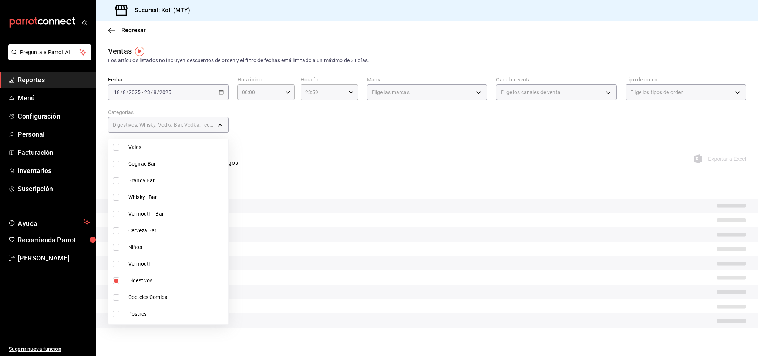
type input "c0ca5822-4a01-4451-9cd0-1a67a2bb7b2a,dab61f6e-037e-4034-8e3f-3d446f5981f7,7dd77…"
checkbox input "false"
click at [145, 282] on span "Digestivos" at bounding box center [176, 280] width 97 height 8
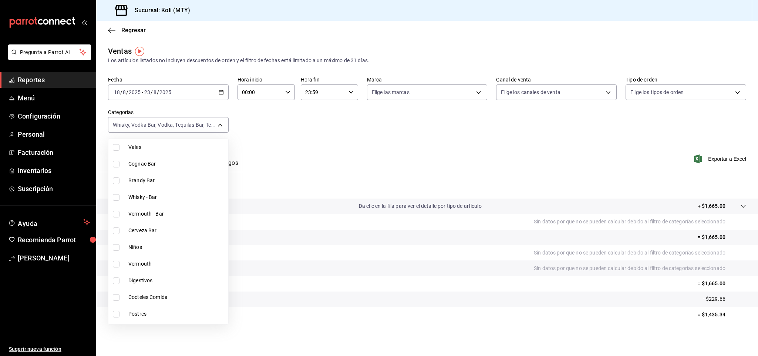
type input "c0ca5822-4a01-4451-9cd0-1a67a2bb7b2a,dab61f6e-037e-4034-8e3f-3d446f5981f7,7dd77…"
checkbox input "false"
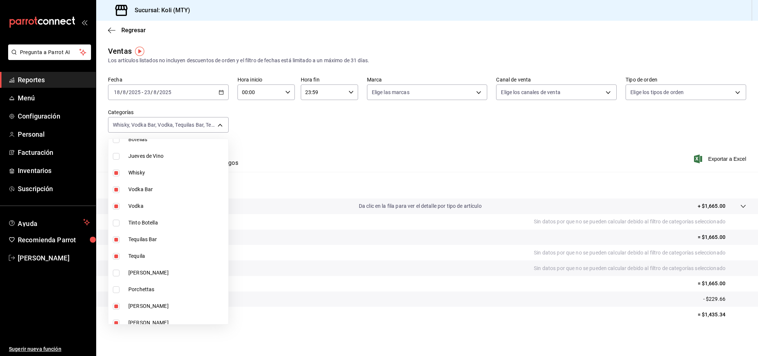
click at [151, 177] on li "Whisky" at bounding box center [168, 172] width 120 height 17
click at [147, 189] on span "Vodka Bar" at bounding box center [176, 189] width 97 height 8
click at [139, 207] on span "Vodka" at bounding box center [176, 206] width 97 height 8
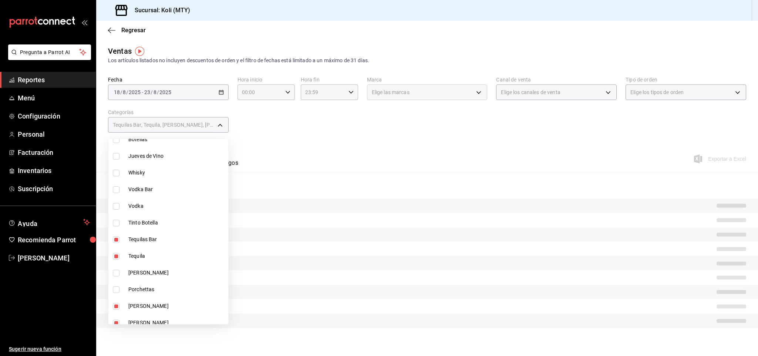
type input "c0ca5822-4a01-4451-9cd0-1a67a2bb7b2a,dab61f6e-037e-4034-8e3f-3d446f5981f7,7dd77…"
checkbox input "false"
click at [144, 239] on span "Tequilas Bar" at bounding box center [176, 239] width 97 height 8
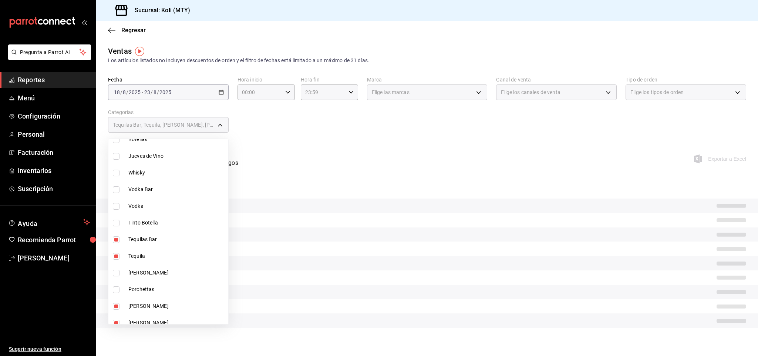
click at [140, 254] on span "Tequila" at bounding box center [176, 256] width 97 height 8
type input "c0ca5822-4a01-4451-9cd0-1a67a2bb7b2a,dab61f6e-037e-4034-8e3f-3d446f5981f7,7dd77…"
checkbox input "false"
click at [140, 299] on li "[PERSON_NAME]" at bounding box center [168, 306] width 120 height 17
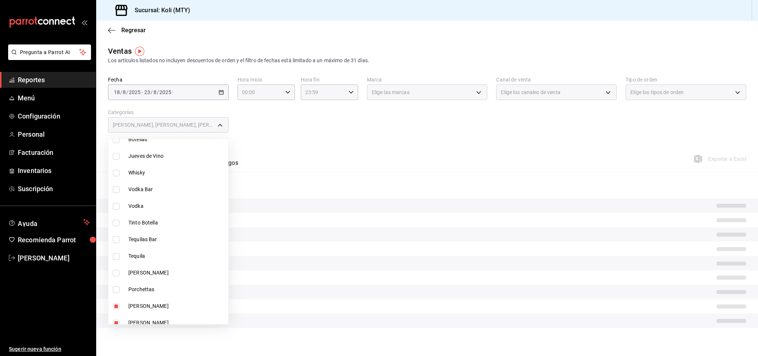
click at [132, 322] on span "[PERSON_NAME]" at bounding box center [176, 323] width 97 height 8
type input "c0ca5822-4a01-4451-9cd0-1a67a2bb7b2a,dab61f6e-037e-4034-8e3f-3d446f5981f7,7dd77…"
checkbox input "false"
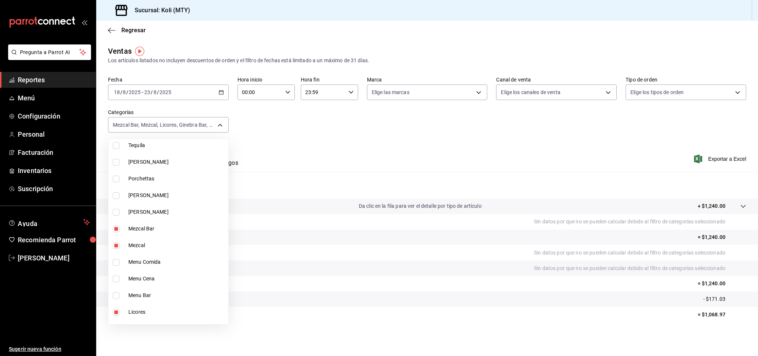
scroll to position [484, 0]
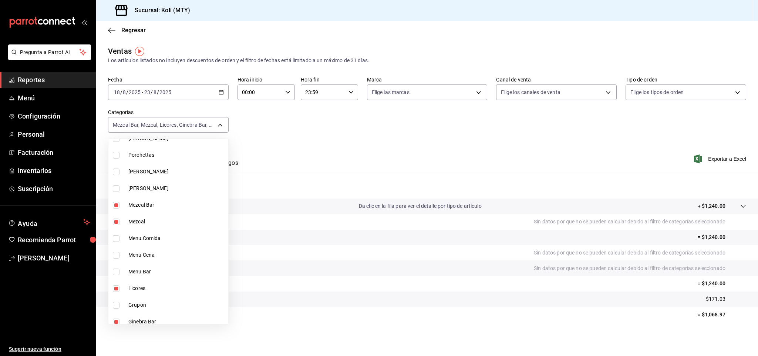
click at [153, 210] on li "Mezcal Bar" at bounding box center [168, 205] width 120 height 17
click at [142, 216] on li "Mezcal" at bounding box center [168, 221] width 120 height 17
type input "c0ca5822-4a01-4451-9cd0-1a67a2bb7b2a,dab61f6e-037e-4034-8e3f-3d446f5981f7,7dd77…"
checkbox input "false"
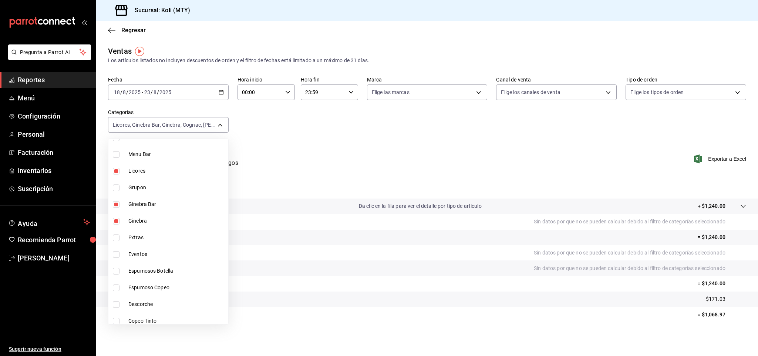
scroll to position [612, 0]
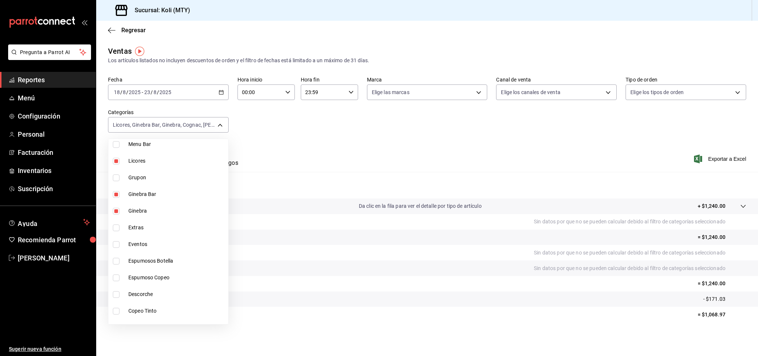
click at [134, 164] on li "Licores" at bounding box center [168, 160] width 120 height 17
type input "c0ca5822-4a01-4451-9cd0-1a67a2bb7b2a,dab61f6e-037e-4034-8e3f-3d446f5981f7,7dd77…"
checkbox input "false"
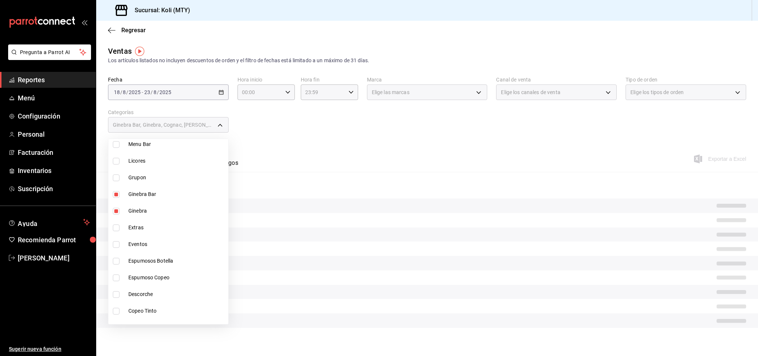
click at [133, 192] on span "Ginebra Bar" at bounding box center [176, 194] width 97 height 8
type input "c0ca5822-4a01-4451-9cd0-1a67a2bb7b2a,dab61f6e-037e-4034-8e3f-3d446f5981f7,7dd77…"
checkbox input "false"
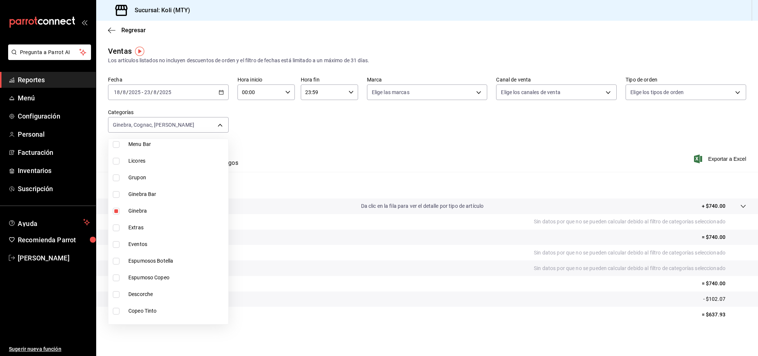
click at [134, 210] on span "Ginebra" at bounding box center [176, 211] width 97 height 8
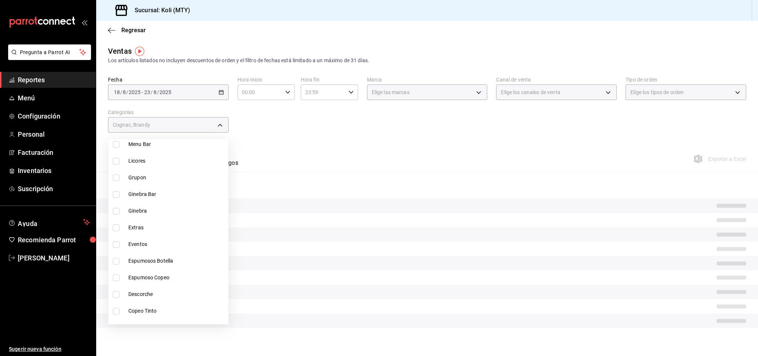
type input "c0ca5822-4a01-4451-9cd0-1a67a2bb7b2a,dab61f6e-037e-4034-8e3f-3d446f5981f7"
checkbox input "false"
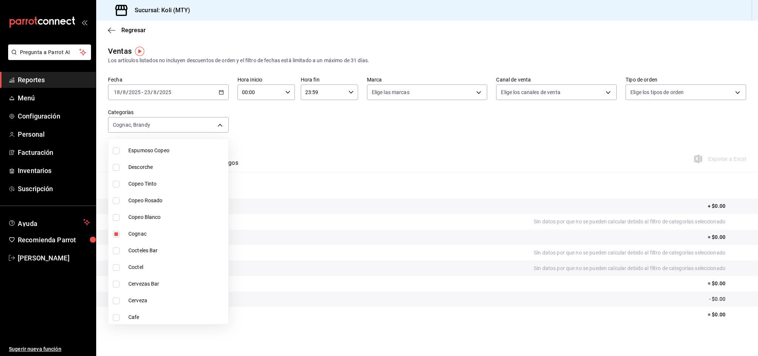
scroll to position [763, 0]
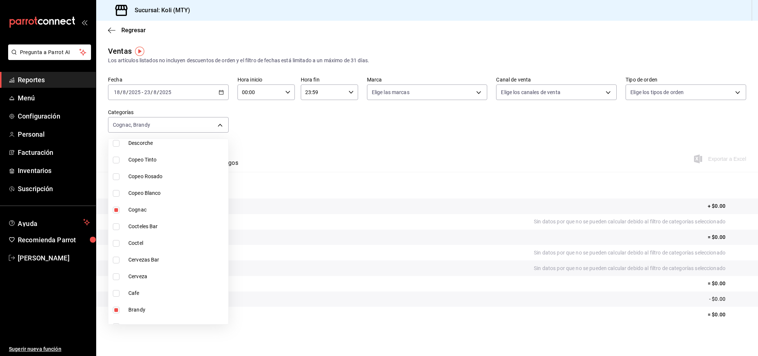
click at [156, 210] on span "Cognac" at bounding box center [176, 210] width 97 height 8
type input "c0ca5822-4a01-4451-9cd0-1a67a2bb7b2a"
checkbox input "false"
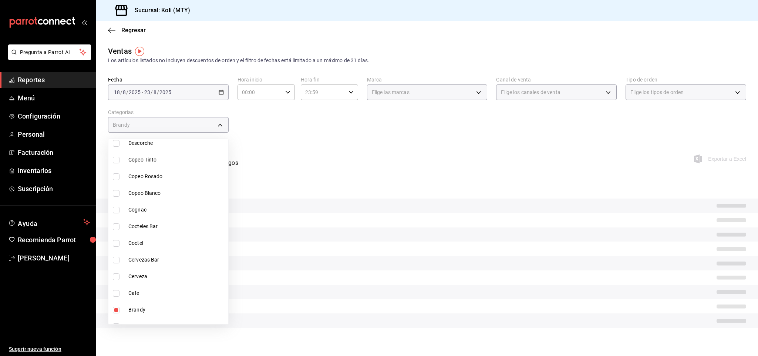
click at [140, 306] on span "Brandy" at bounding box center [176, 310] width 97 height 8
checkbox input "false"
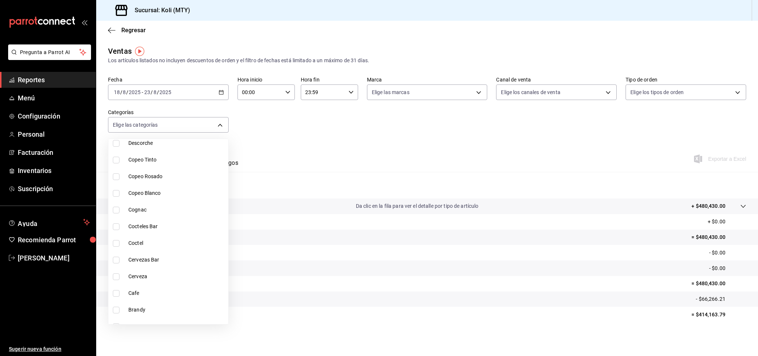
scroll to position [838, 0]
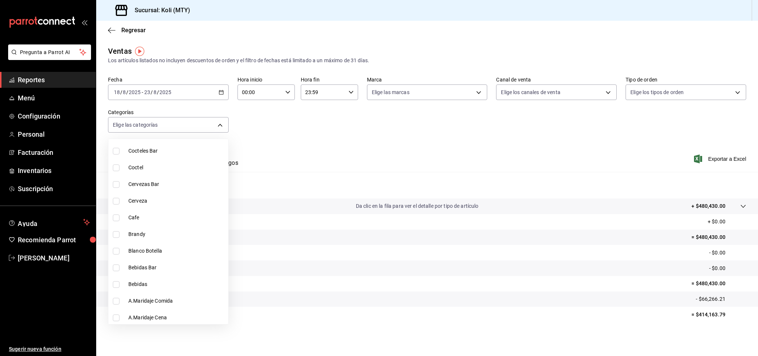
click at [154, 200] on span "Cerveza" at bounding box center [176, 201] width 97 height 8
click at [143, 185] on span "Cervezas Bar" at bounding box center [176, 184] width 97 height 8
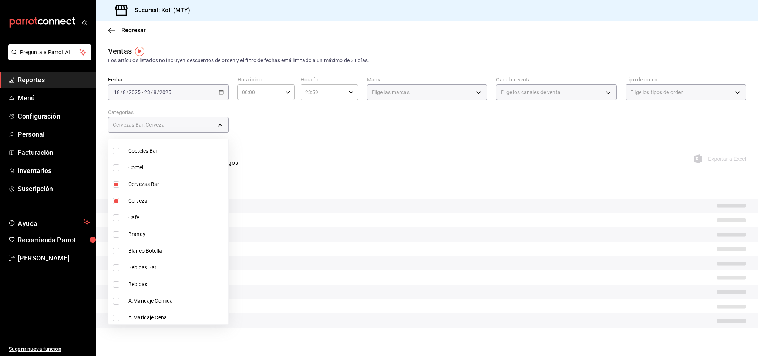
type input "854c3d5a-6a99-41d6-87a5-6e087b01b4f9,e3d7b9a4-6a20-4fdc-a3eb-6d999cbcef1b"
checkbox input "true"
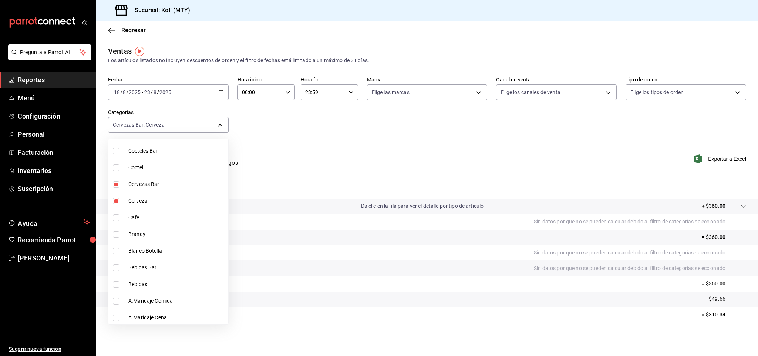
click at [350, 112] on div at bounding box center [379, 178] width 758 height 356
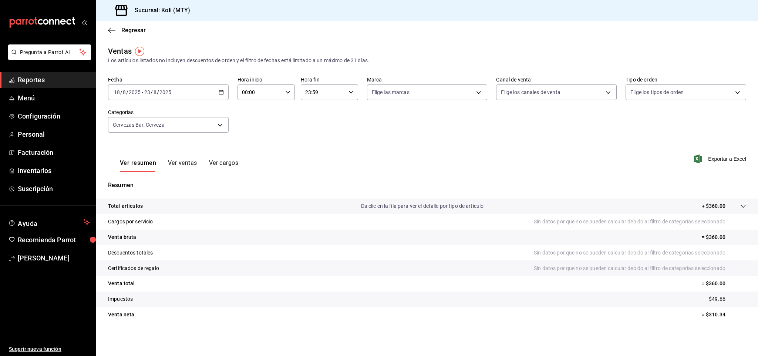
click at [187, 162] on button "Ver ventas" at bounding box center [182, 165] width 29 height 13
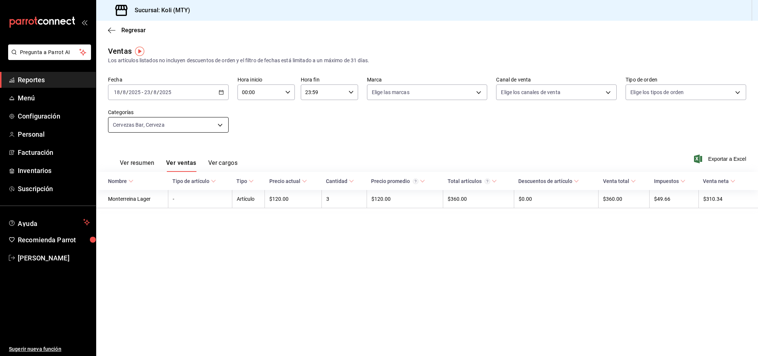
click at [217, 127] on body "Pregunta a Parrot AI Reportes Menú Configuración Personal Facturación Inventari…" at bounding box center [379, 178] width 758 height 356
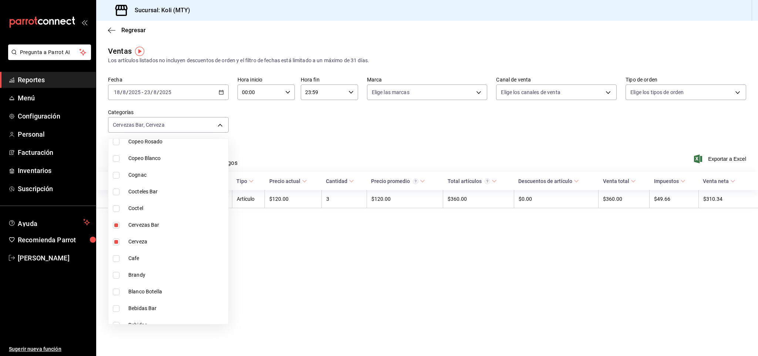
scroll to position [808, 0]
click at [151, 237] on li "Cerveza" at bounding box center [168, 231] width 120 height 17
type input "e3d7b9a4-6a20-4fdc-a3eb-6d999cbcef1b"
checkbox input "false"
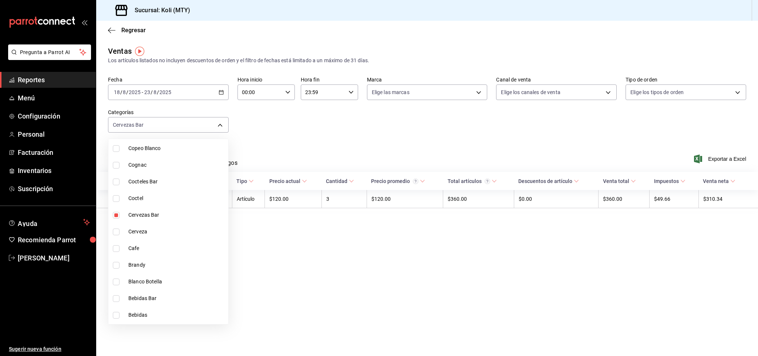
click at [154, 219] on li "Cervezas Bar" at bounding box center [168, 215] width 120 height 17
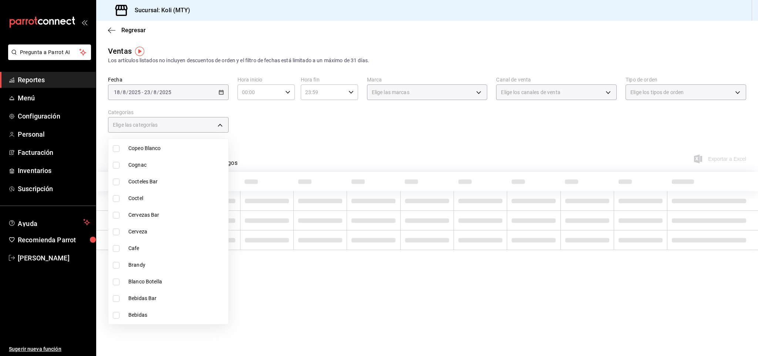
checkbox input "false"
click at [142, 251] on li "Cafe" at bounding box center [168, 248] width 120 height 17
type input "2cec9df1-34b1-4a04-afc5-8493a2983afb"
checkbox input "true"
click at [311, 139] on div at bounding box center [379, 178] width 758 height 356
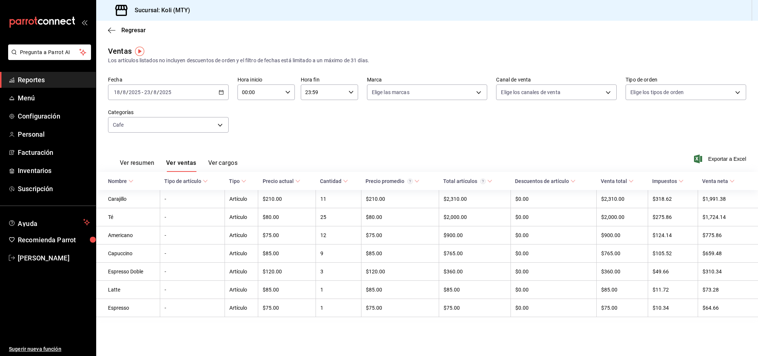
click at [145, 162] on button "Ver resumen" at bounding box center [137, 165] width 34 height 13
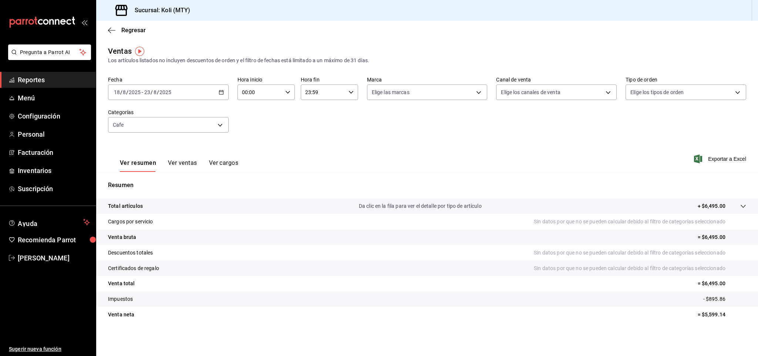
click at [174, 162] on button "Ver ventas" at bounding box center [182, 165] width 29 height 13
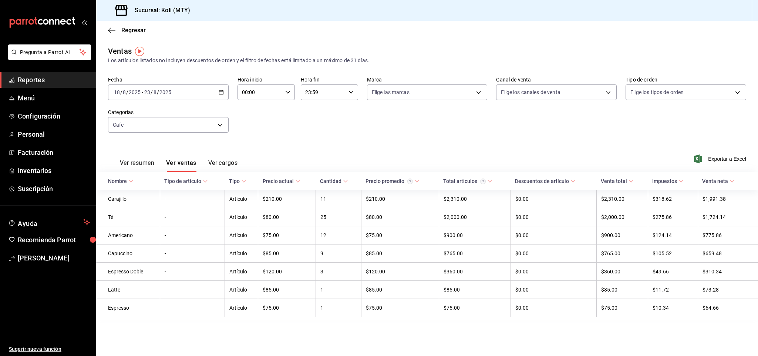
click at [142, 160] on button "Ver resumen" at bounding box center [137, 165] width 34 height 13
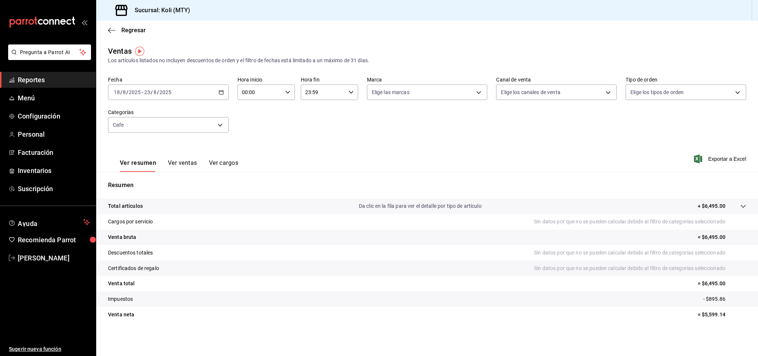
click at [184, 166] on button "Ver ventas" at bounding box center [182, 165] width 29 height 13
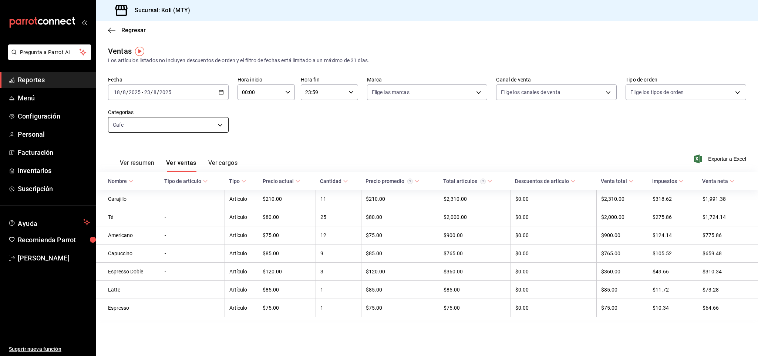
click at [142, 158] on div "Ver resumen Ver ventas Ver cargos" at bounding box center [173, 160] width 130 height 21
click at [218, 124] on body "Pregunta a Parrot AI Reportes Menú Configuración Personal Facturación Inventari…" at bounding box center [379, 178] width 758 height 356
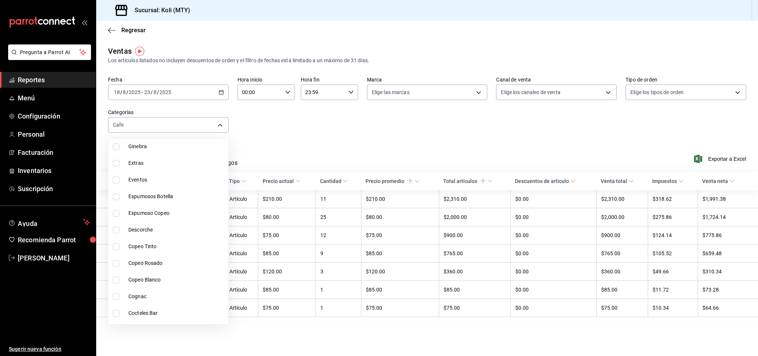
scroll to position [838, 0]
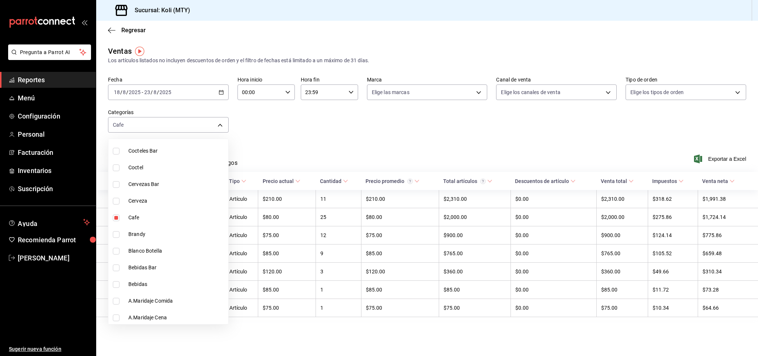
click at [147, 215] on span "Cafe" at bounding box center [176, 218] width 97 height 8
click at [145, 215] on span "Cafe" at bounding box center [176, 218] width 97 height 8
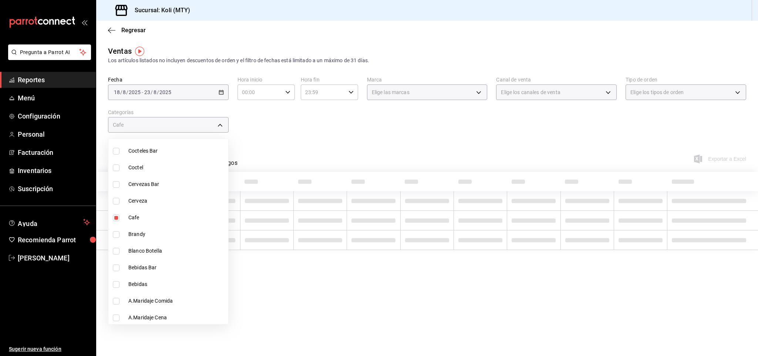
type input "2cec9df1-34b1-4a04-afc5-8493a2983afb"
checkbox input "true"
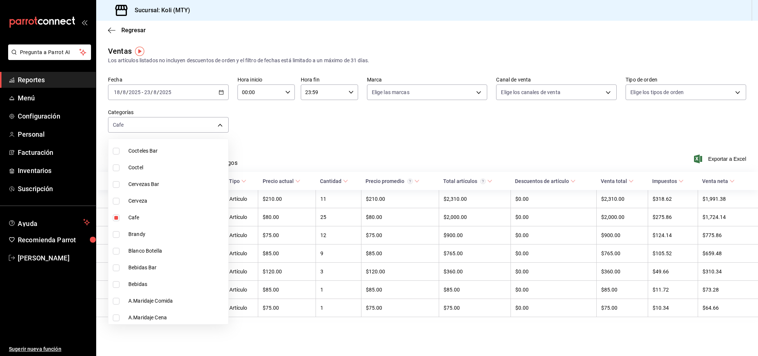
click at [142, 219] on span "Cafe" at bounding box center [176, 218] width 97 height 8
checkbox input "false"
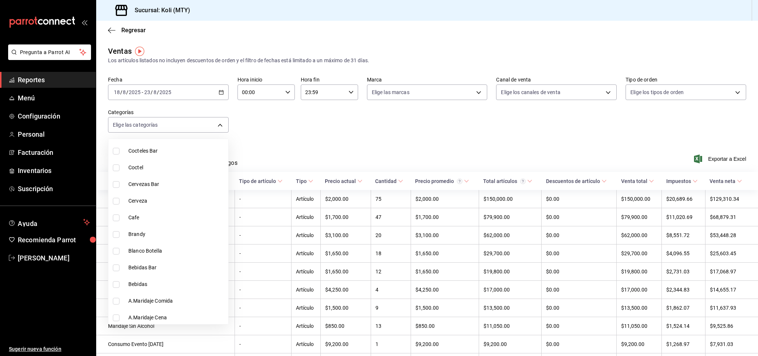
click at [150, 272] on li "Bebidas Bar" at bounding box center [168, 267] width 120 height 17
type input "a9a32b75-9d63-4bb2-9c8a-3cd36d7127b4"
checkbox input "true"
click at [146, 285] on span "Bebidas" at bounding box center [176, 284] width 97 height 8
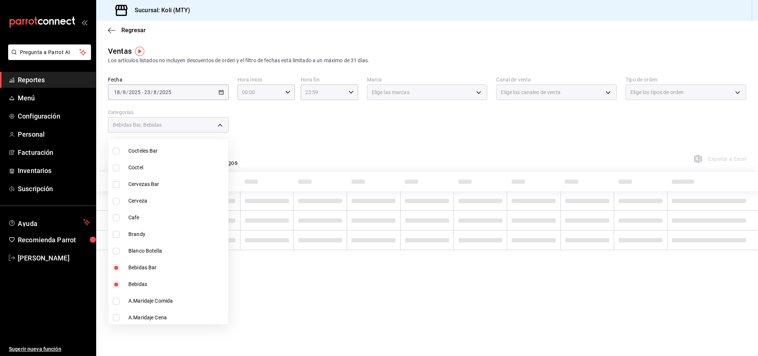
type input "a9a32b75-9d63-4bb2-9c8a-3cd36d7127b4,fa61adc1-01de-4bc9-b95c-1c2bb894337d"
checkbox input "true"
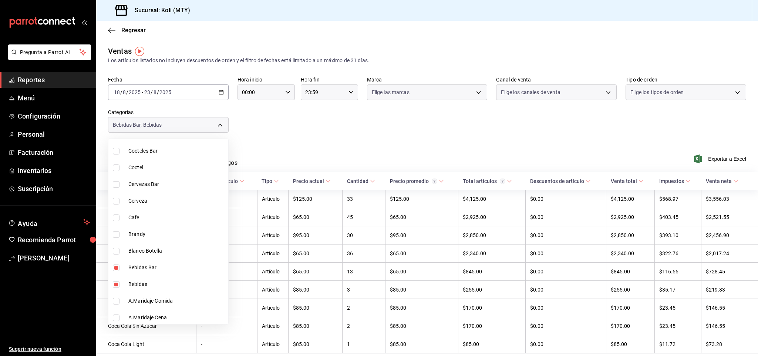
click at [359, 124] on div at bounding box center [379, 178] width 758 height 356
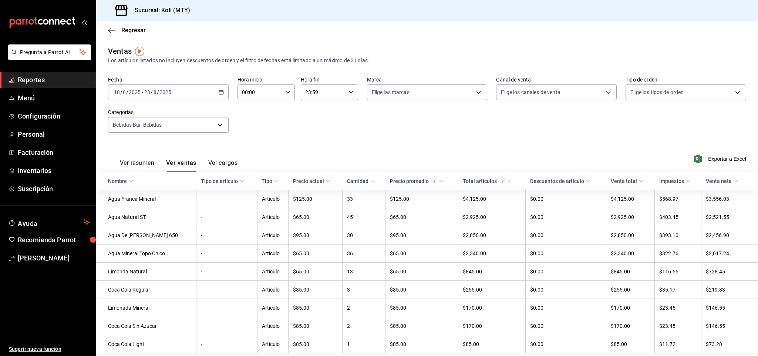
click at [135, 162] on button "Ver resumen" at bounding box center [137, 165] width 34 height 13
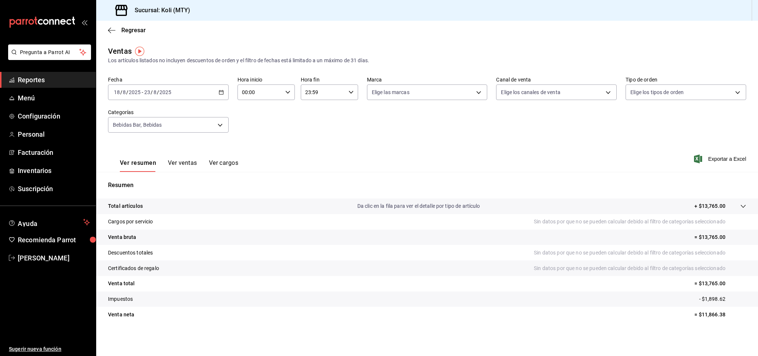
click at [175, 164] on button "Ver ventas" at bounding box center [182, 165] width 29 height 13
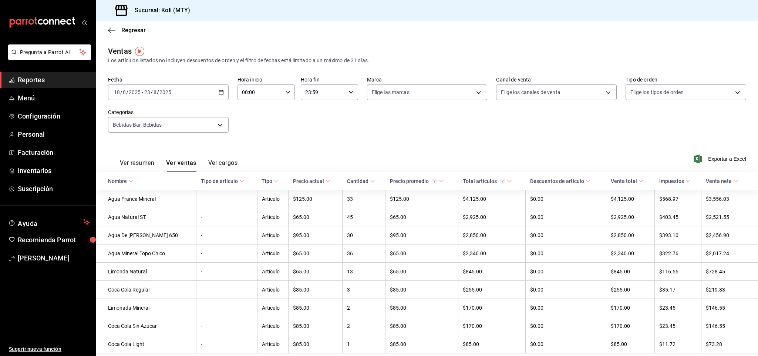
click at [146, 166] on button "Ver resumen" at bounding box center [137, 165] width 34 height 13
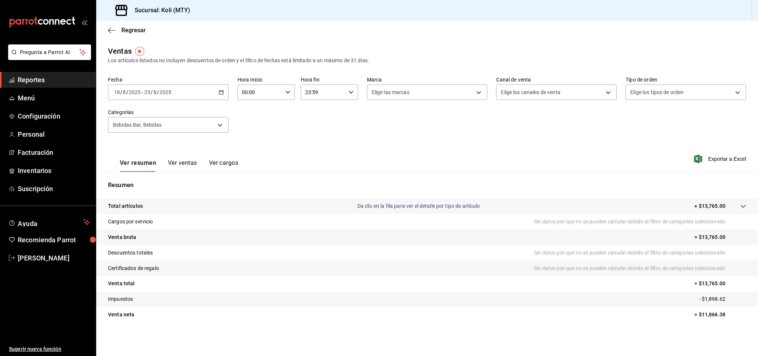
click at [179, 168] on button "Ver ventas" at bounding box center [182, 165] width 29 height 13
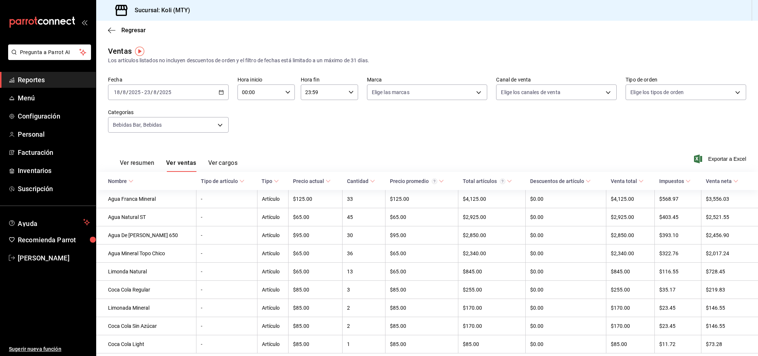
click at [141, 165] on button "Ver resumen" at bounding box center [137, 165] width 34 height 13
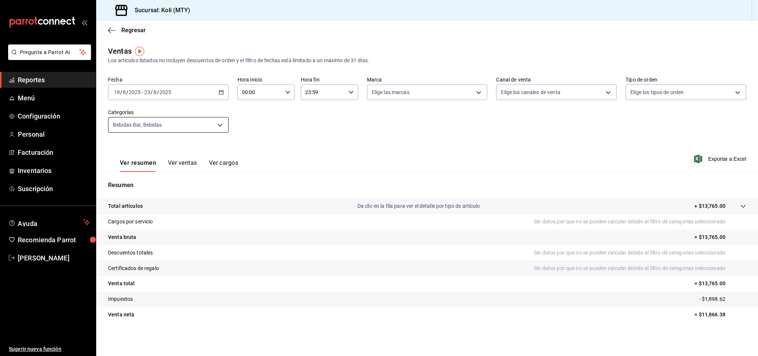
click at [221, 124] on body "Pregunta a Parrot AI Reportes Menú Configuración Personal Facturación Inventari…" at bounding box center [379, 178] width 758 height 356
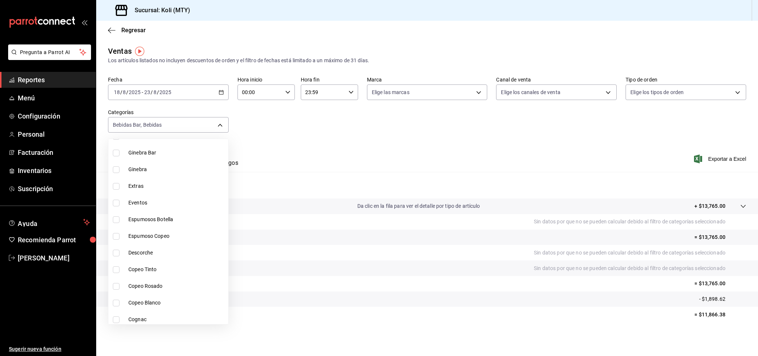
scroll to position [838, 0]
click at [166, 286] on span "Bebidas" at bounding box center [176, 284] width 97 height 8
click at [158, 265] on span "Bebidas Bar" at bounding box center [176, 268] width 97 height 8
checkbox input "false"
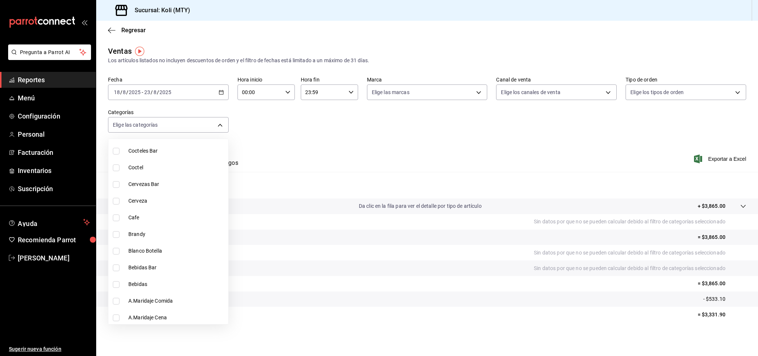
click at [152, 304] on li "A.Maridaje Comida" at bounding box center [168, 300] width 120 height 17
type input "a49667bd-4182-43ab-92bf-c8c099696424"
checkbox input "true"
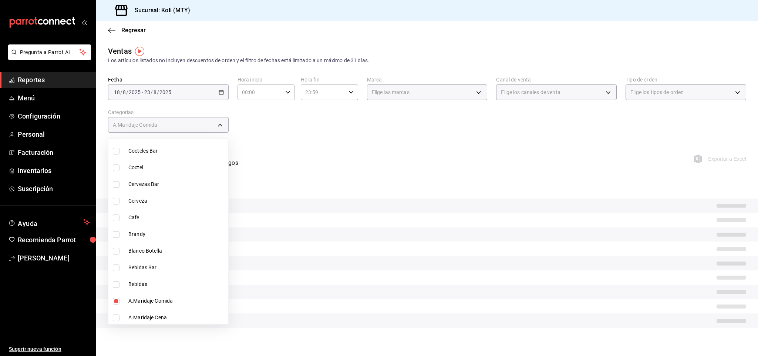
click at [148, 316] on span "A.Maridaje Cena" at bounding box center [176, 317] width 97 height 8
type input "a49667bd-4182-43ab-92bf-c8c099696424,3684e6b7-8d13-4c3f-ad09-b05baaa44f77"
checkbox input "true"
click at [281, 140] on div at bounding box center [379, 178] width 758 height 356
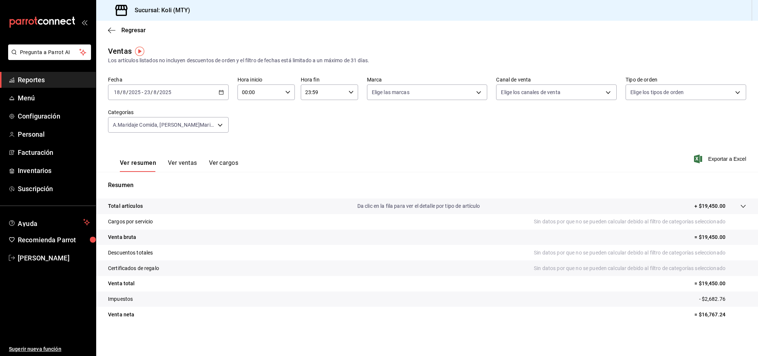
click at [181, 167] on button "Ver ventas" at bounding box center [182, 165] width 29 height 13
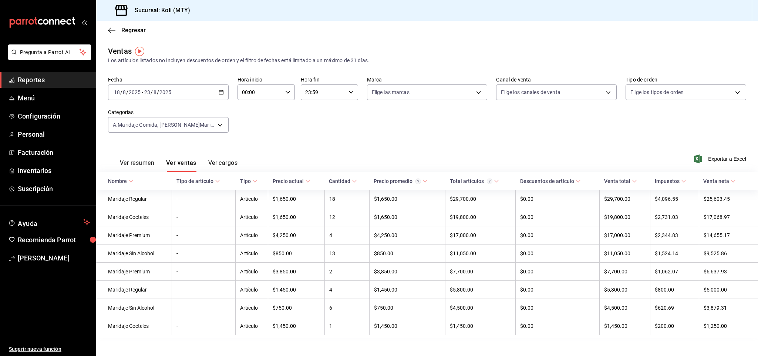
click at [145, 167] on button "Ver resumen" at bounding box center [137, 165] width 34 height 13
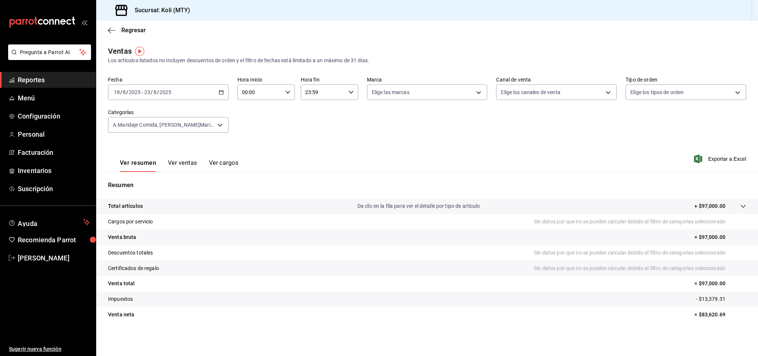
click at [194, 164] on button "Ver ventas" at bounding box center [182, 165] width 29 height 13
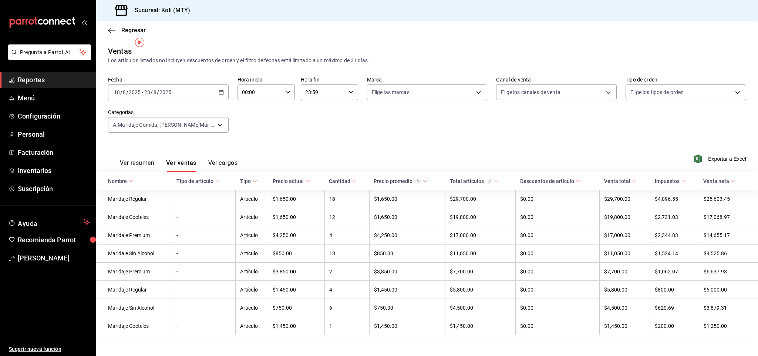
scroll to position [9, 0]
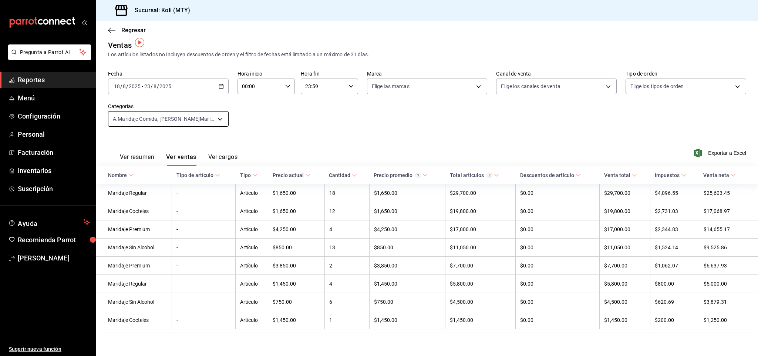
click at [219, 119] on body "Pregunta a Parrot AI Reportes Menú Configuración Personal Facturación Inventari…" at bounding box center [379, 178] width 758 height 356
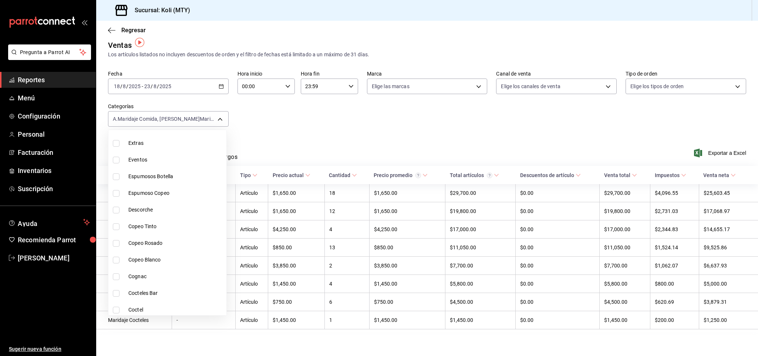
scroll to position [838, 0]
click at [168, 295] on li "A.Maridaje Comida" at bounding box center [167, 292] width 118 height 17
click at [160, 309] on span "A.Maridaje Cena" at bounding box center [175, 309] width 95 height 8
checkbox input "false"
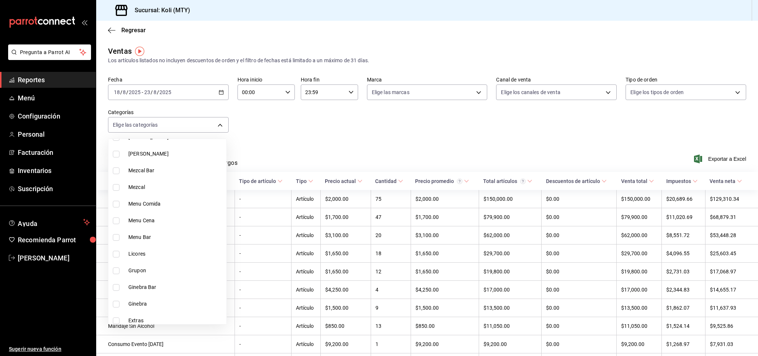
scroll to position [512, 0]
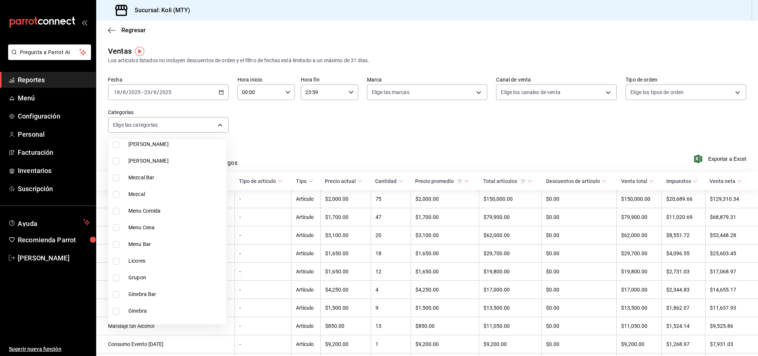
click at [161, 245] on span "Menu Bar" at bounding box center [175, 244] width 95 height 8
type input "8ffad815-a138-4f82-98c0-064b6565f540"
checkbox input "true"
click at [156, 228] on span "Menu Cena" at bounding box center [175, 228] width 95 height 8
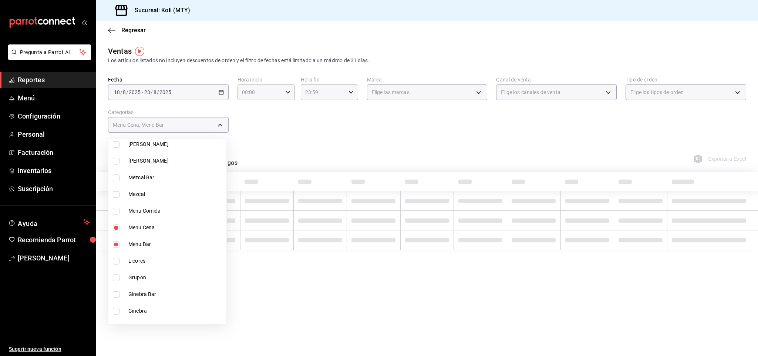
type input "8ffad815-a138-4f82-98c0-064b6565f540,55e9f222-9bae-4b0d-8e77-b733cdc624c3"
checkbox input "true"
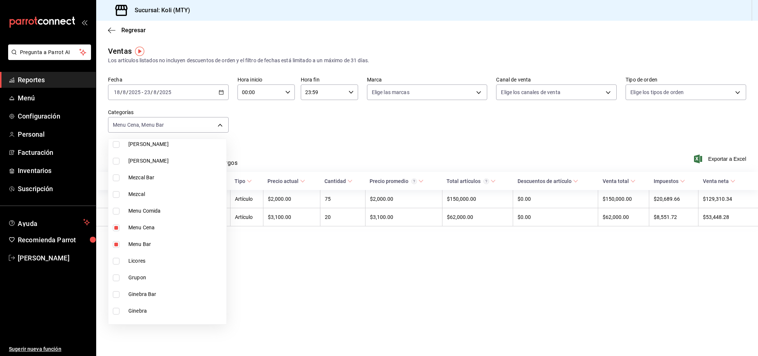
click at [175, 212] on span "Menu Comida" at bounding box center [175, 211] width 95 height 8
type input "8ffad815-a138-4f82-98c0-064b6565f540,55e9f222-9bae-4b0d-8e77-b733cdc624c3,809a0…"
checkbox input "true"
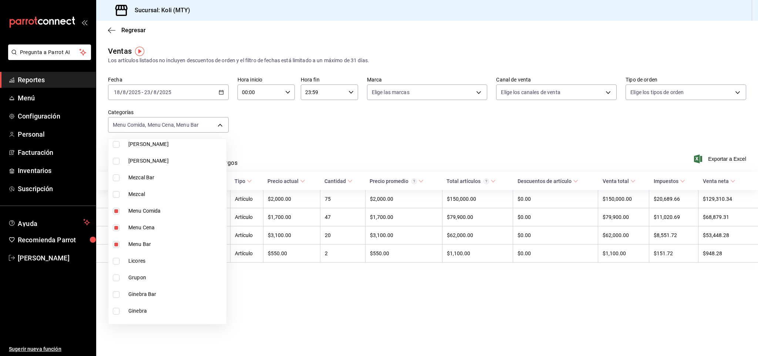
click at [311, 125] on div at bounding box center [379, 178] width 758 height 356
